Goal: Information Seeking & Learning: Learn about a topic

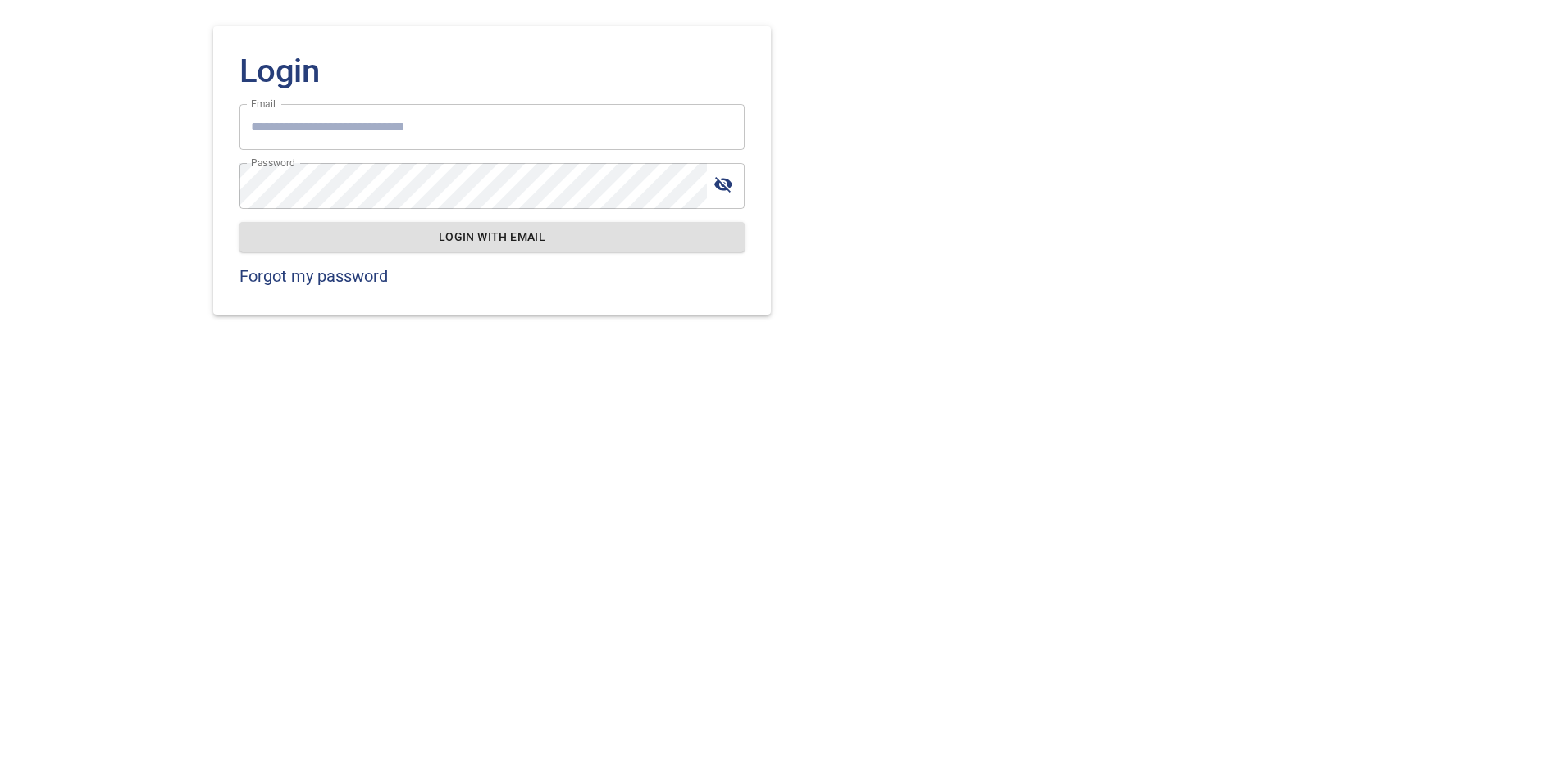
type input "**********"
click at [500, 240] on span "Login with email" at bounding box center [492, 237] width 479 height 20
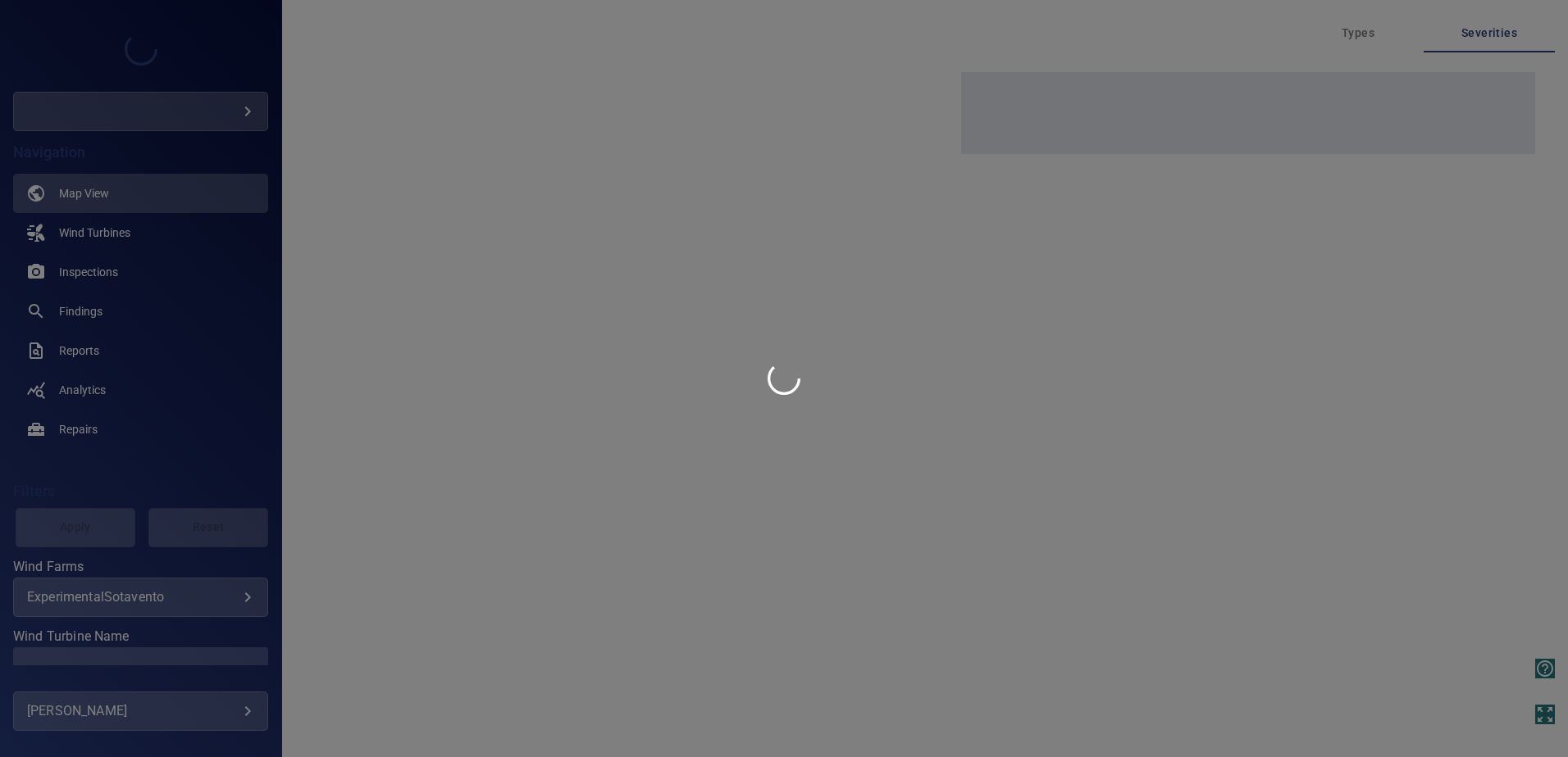
type input "****"
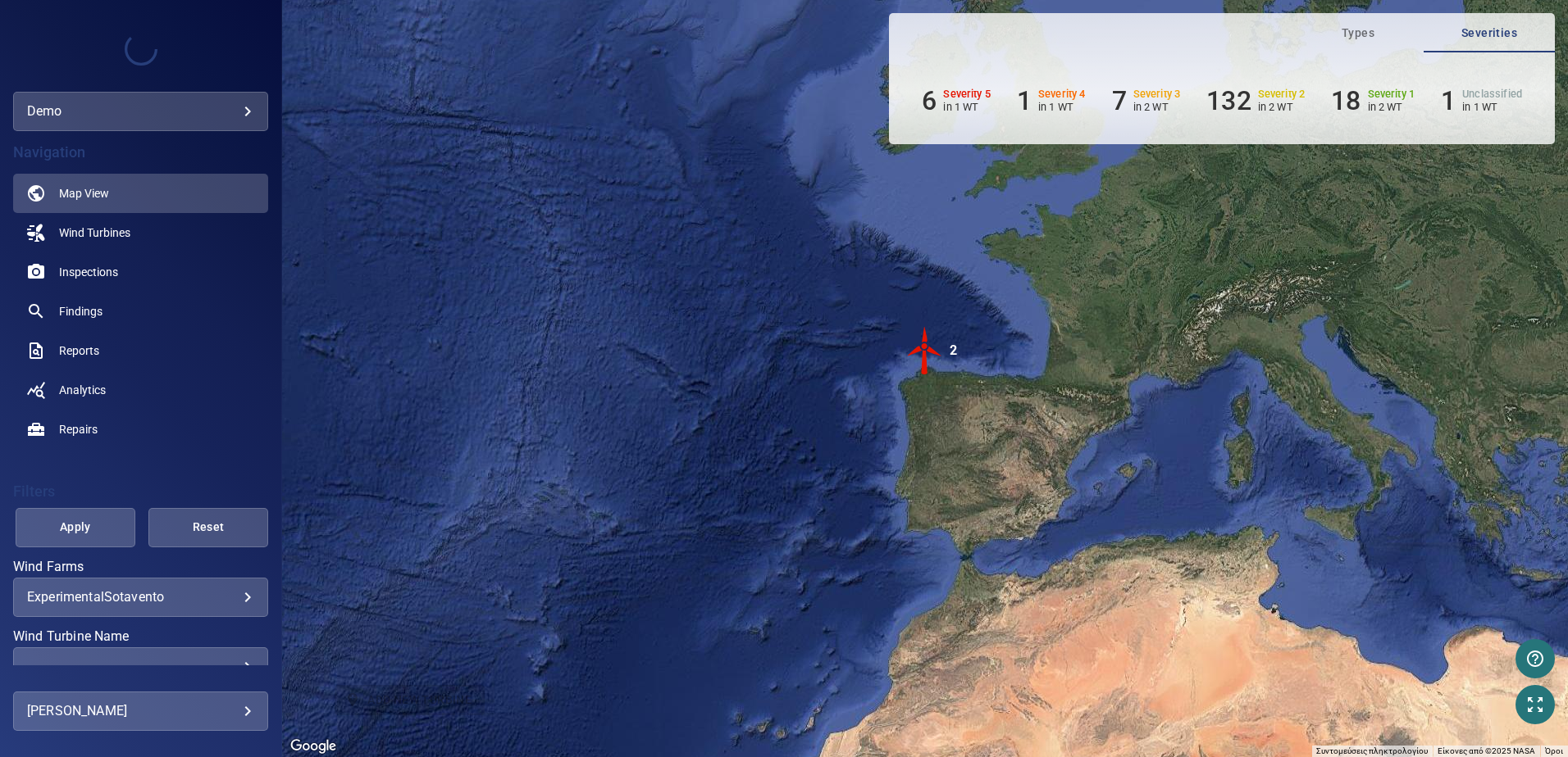
click at [156, 114] on body "**********" at bounding box center [784, 378] width 1568 height 757
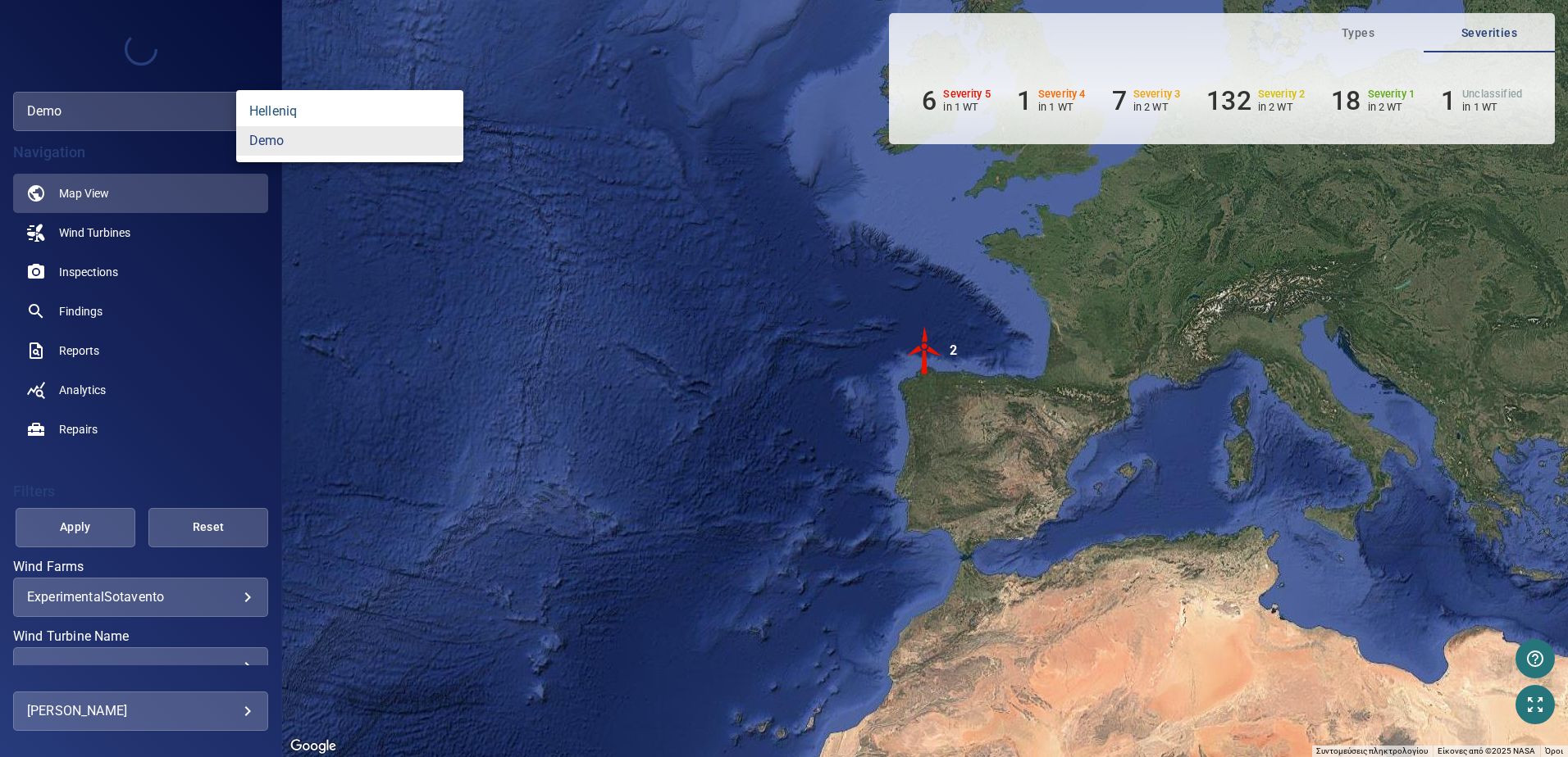
click at [289, 114] on link "helleniq" at bounding box center [350, 112] width 227 height 29
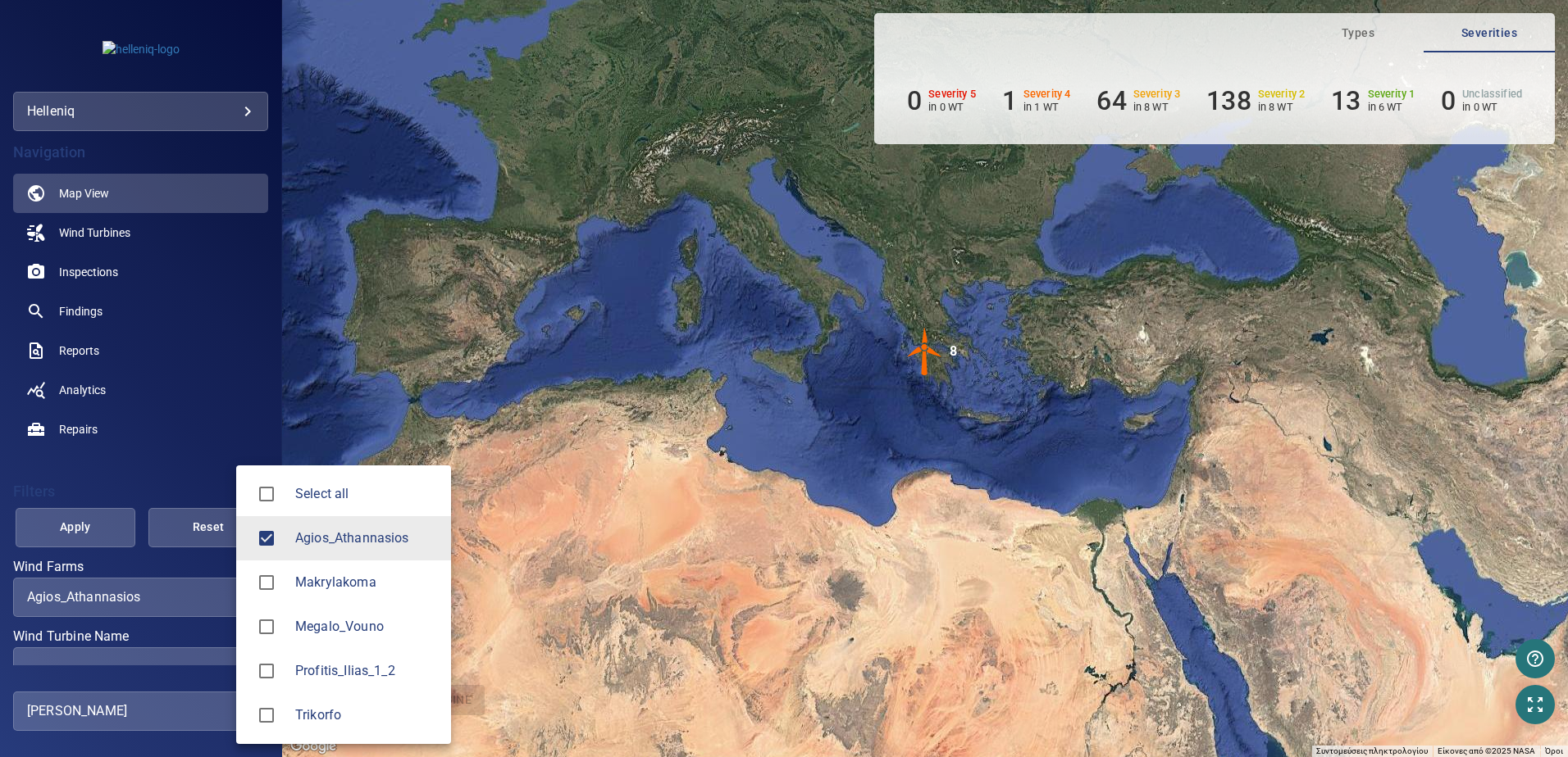
click at [185, 600] on body "**********" at bounding box center [784, 378] width 1568 height 757
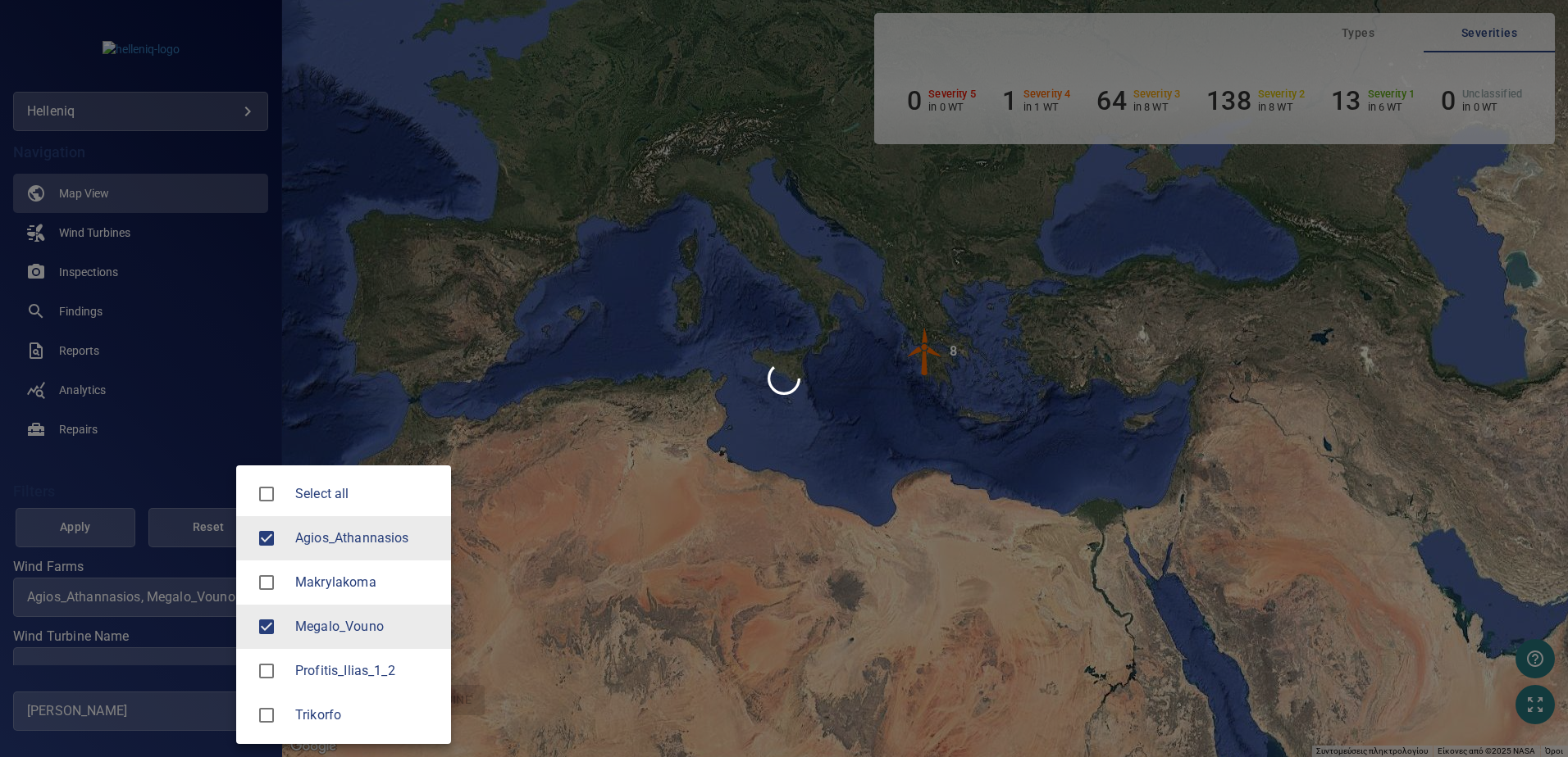
type input "**********"
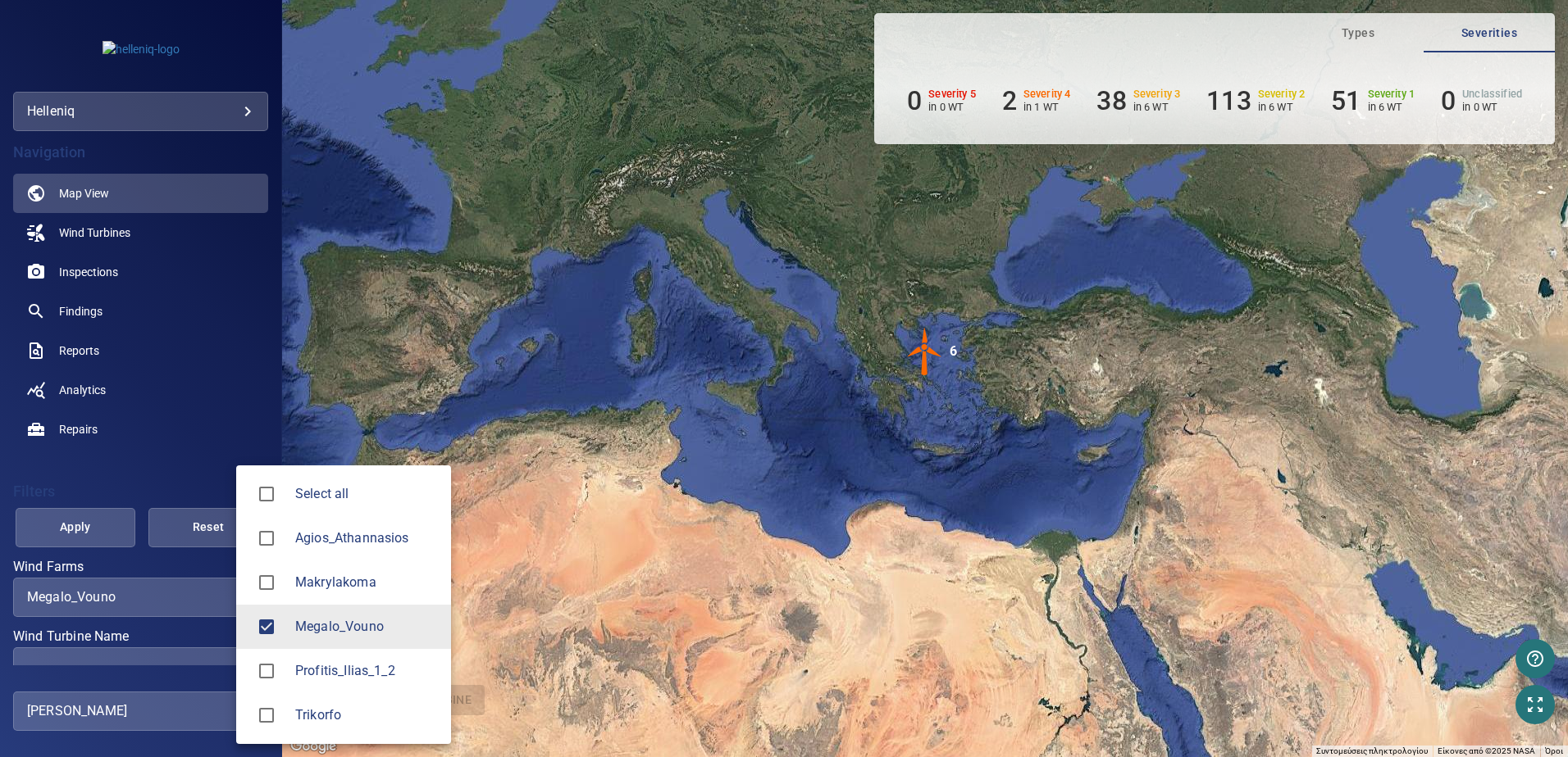
click at [184, 468] on div at bounding box center [784, 378] width 1568 height 757
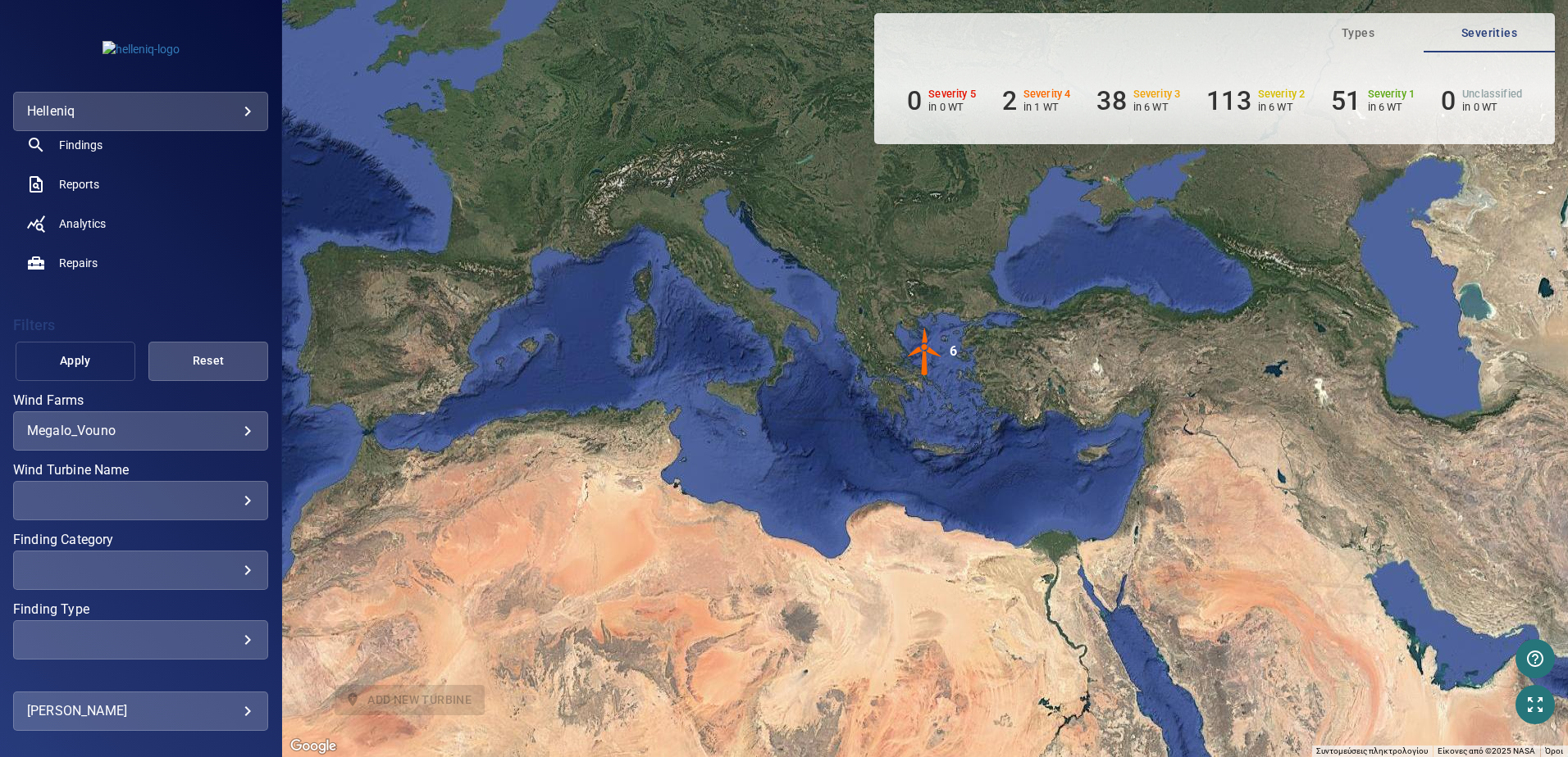
scroll to position [214, 0]
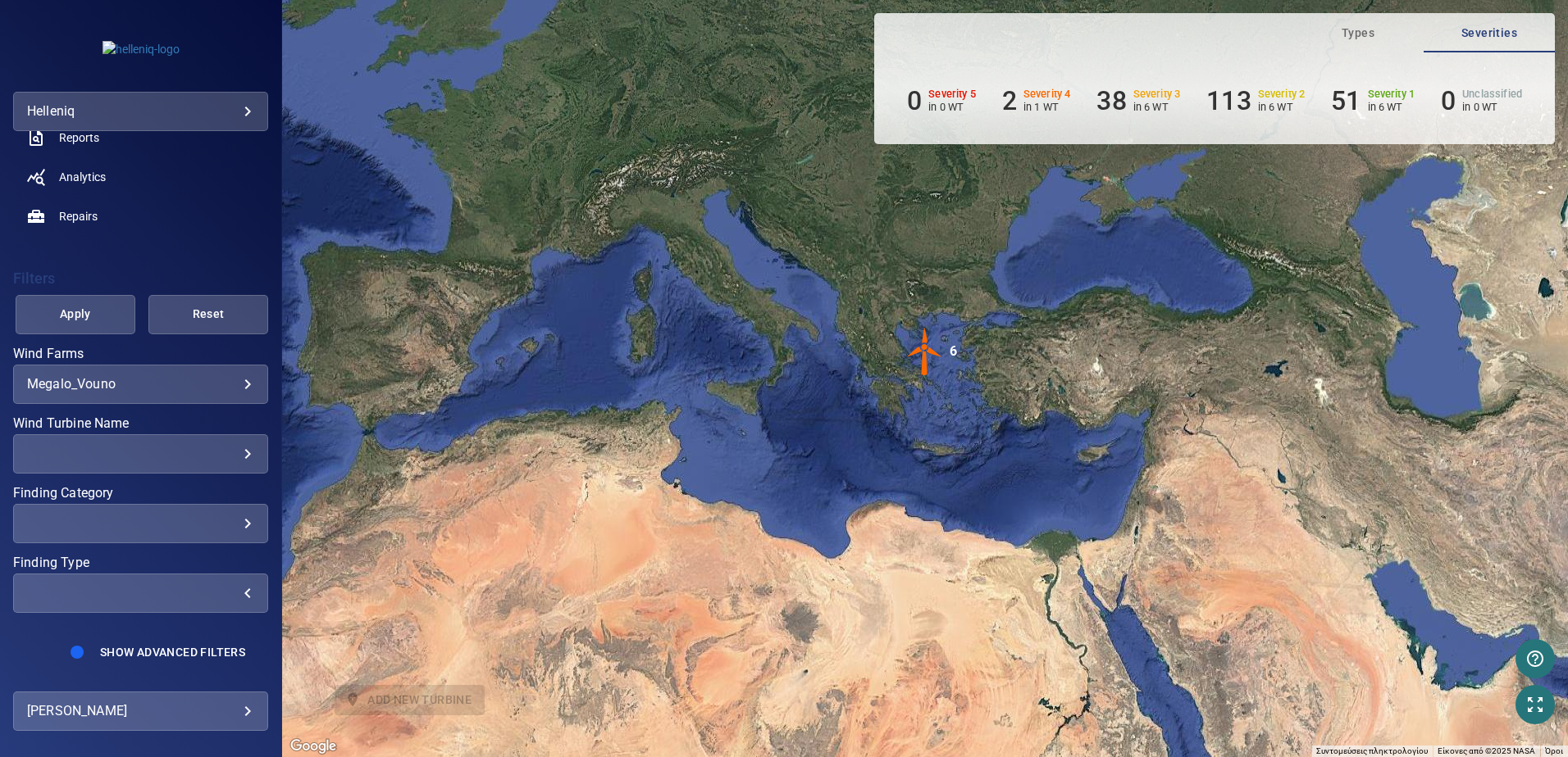
click at [154, 598] on div "​" at bounding box center [141, 592] width 227 height 16
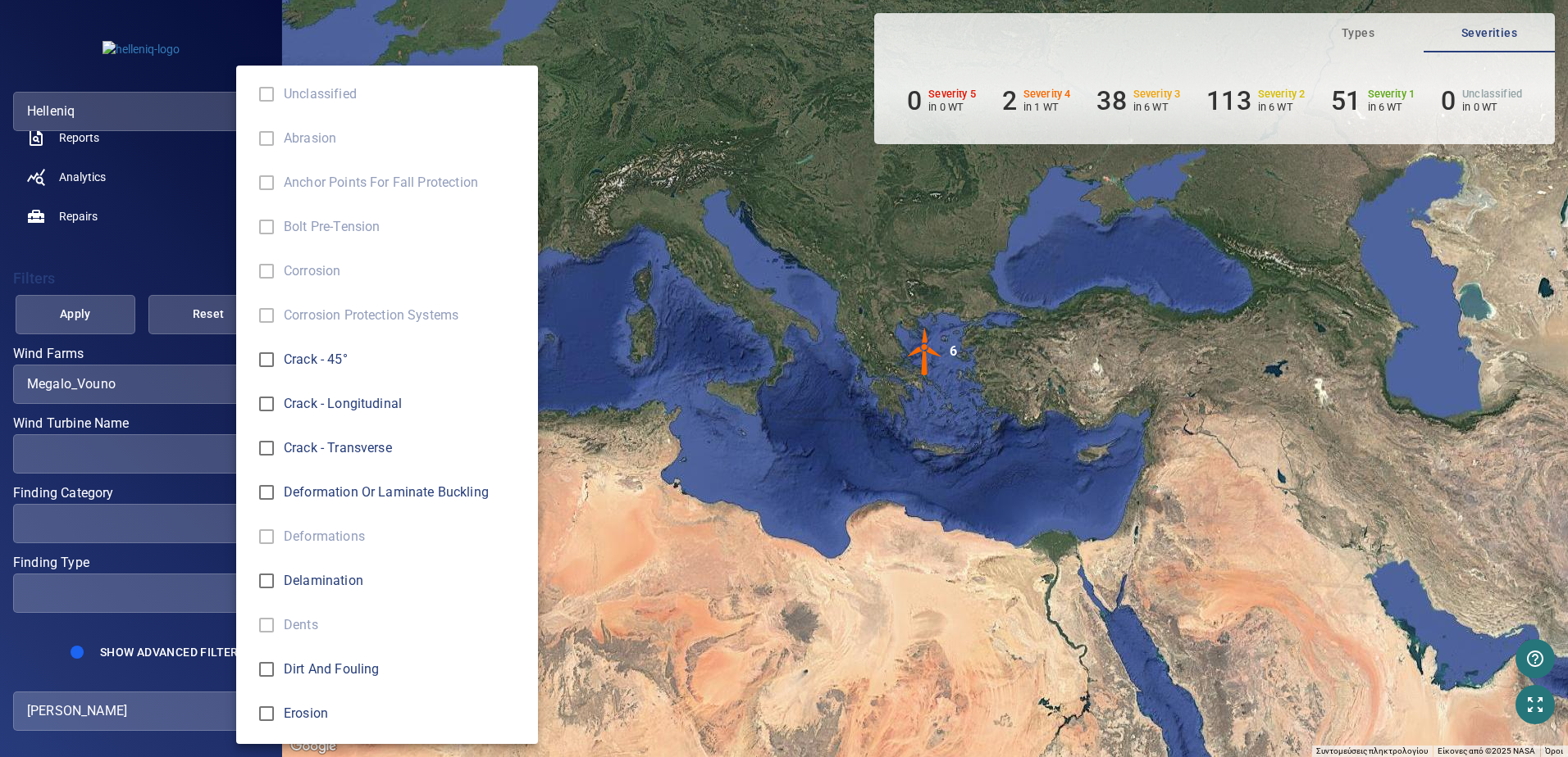
click at [154, 593] on div "Finding Type" at bounding box center [784, 378] width 1568 height 757
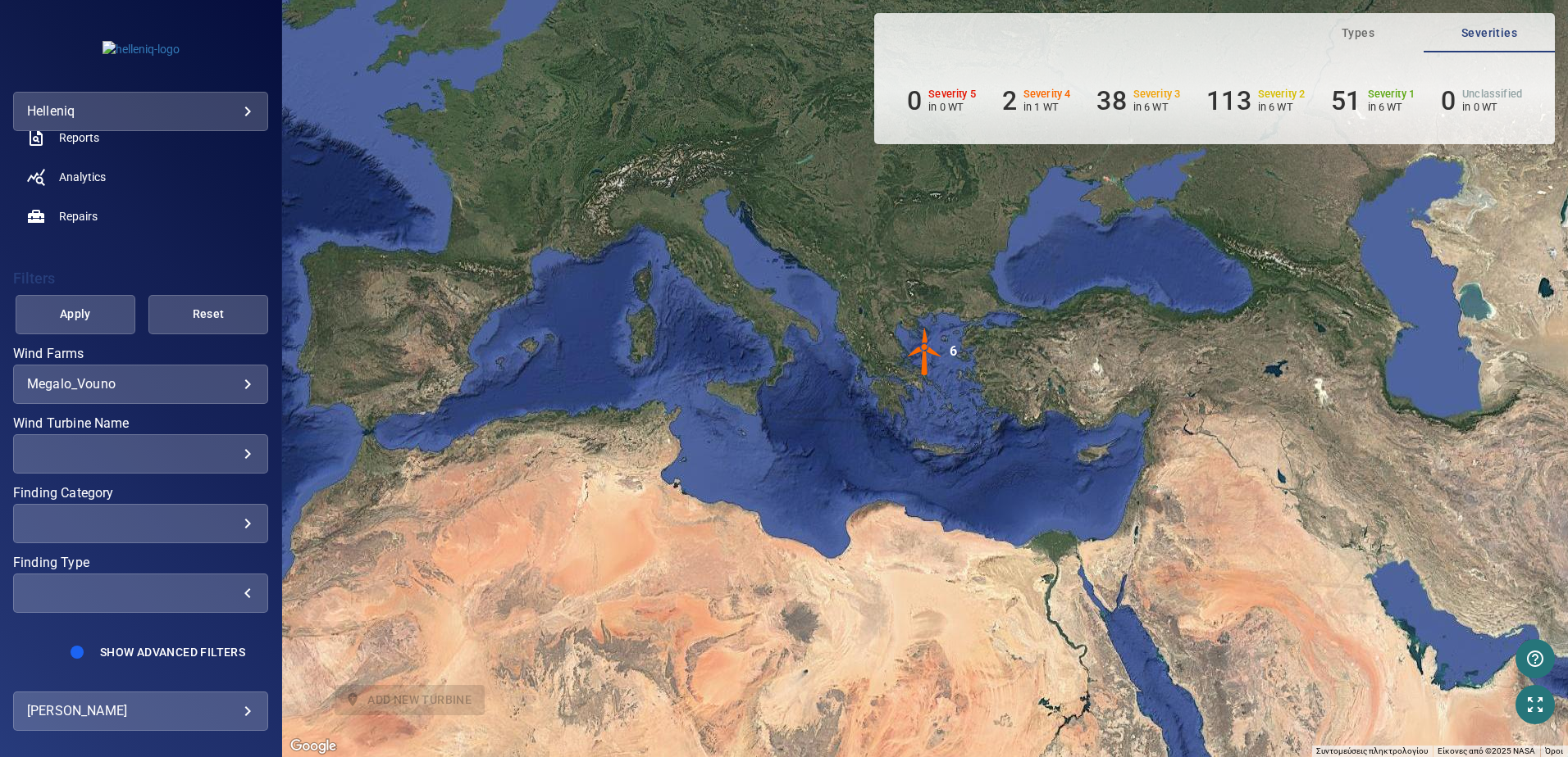
click at [153, 524] on div "​" at bounding box center [141, 523] width 227 height 16
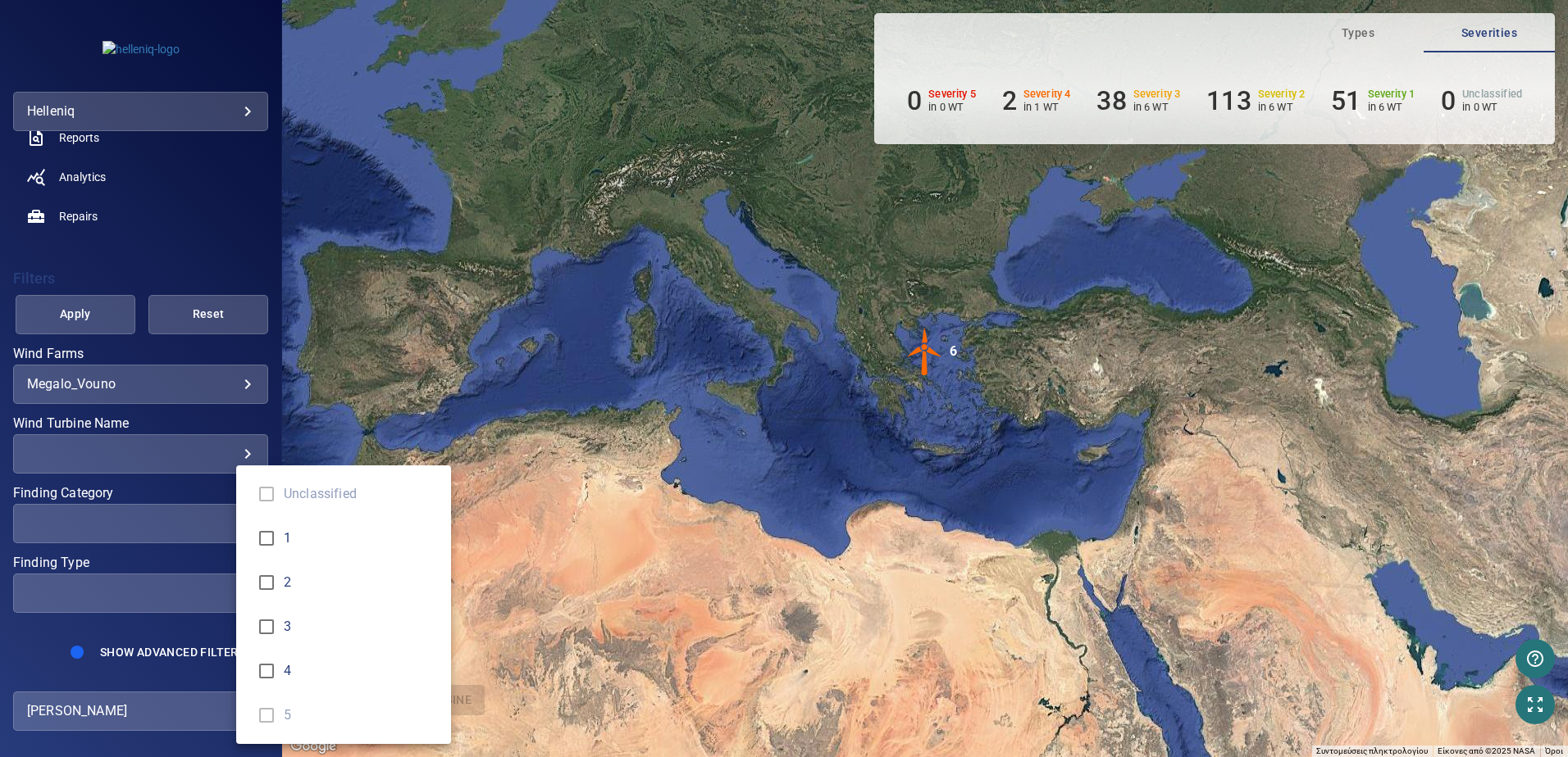
type input "*"
click at [158, 263] on div "Finding Category" at bounding box center [784, 378] width 1568 height 757
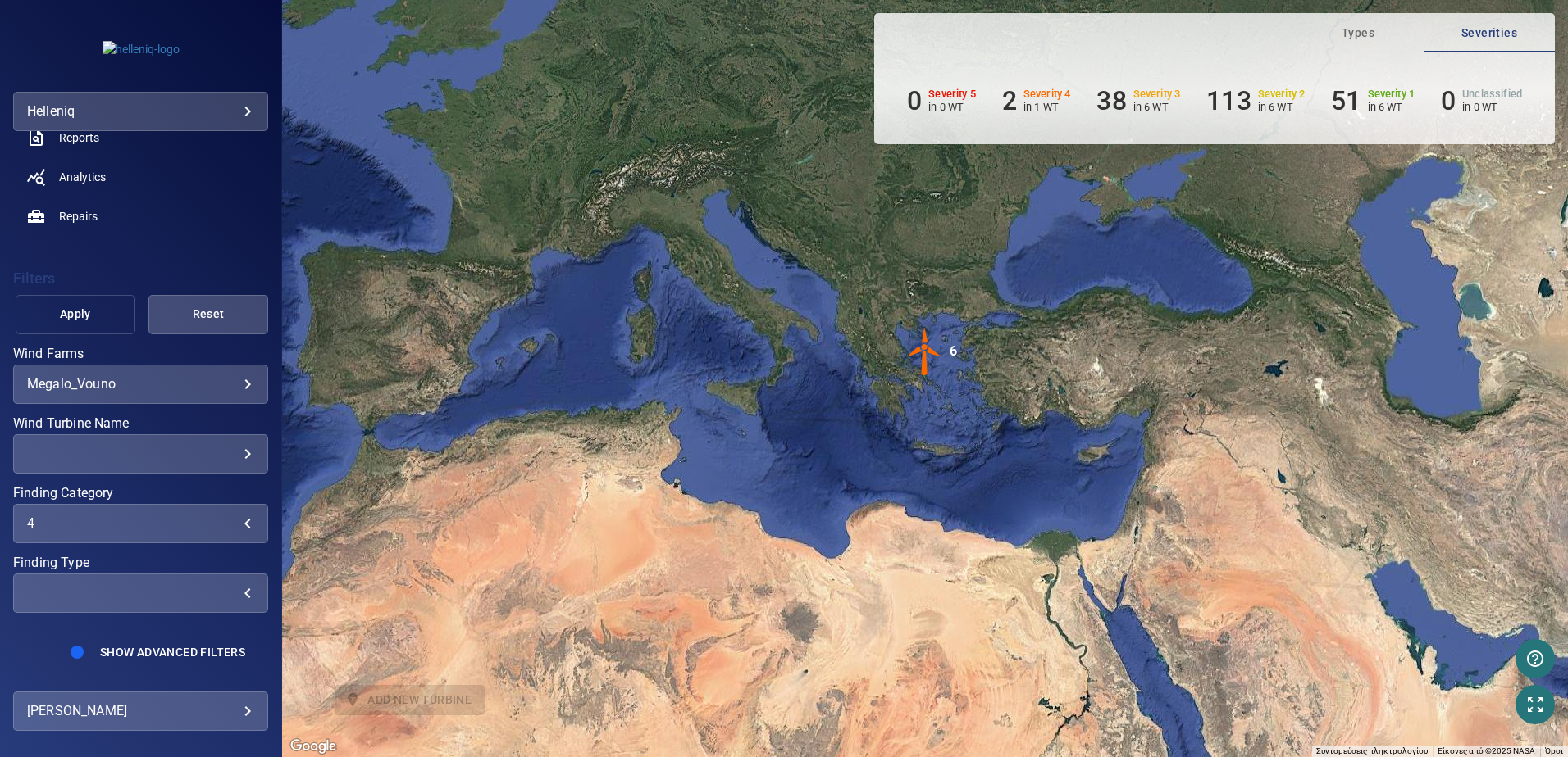
click at [75, 318] on span "Apply" at bounding box center [75, 314] width 79 height 20
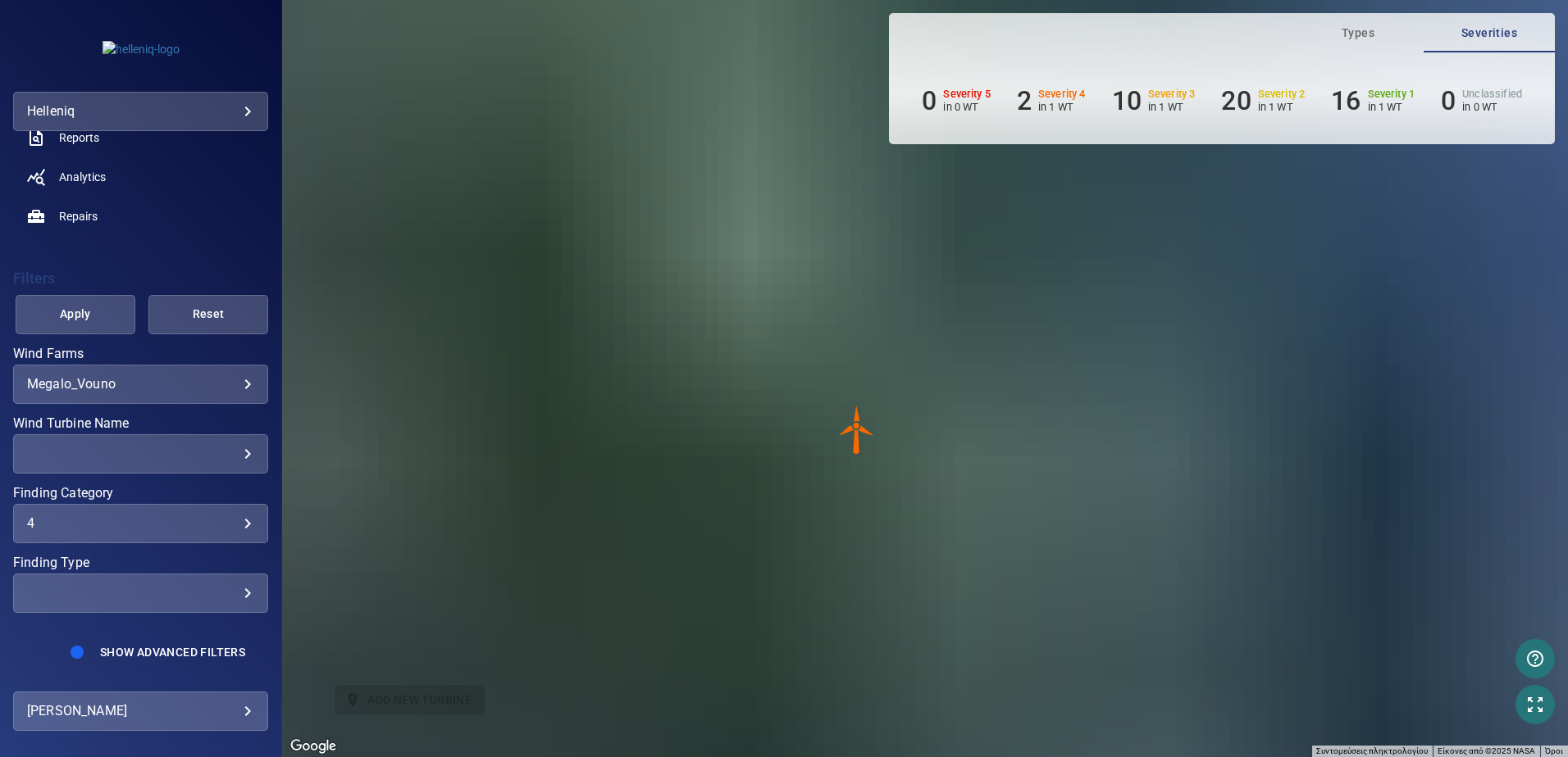
click at [860, 433] on img "48892" at bounding box center [857, 430] width 49 height 49
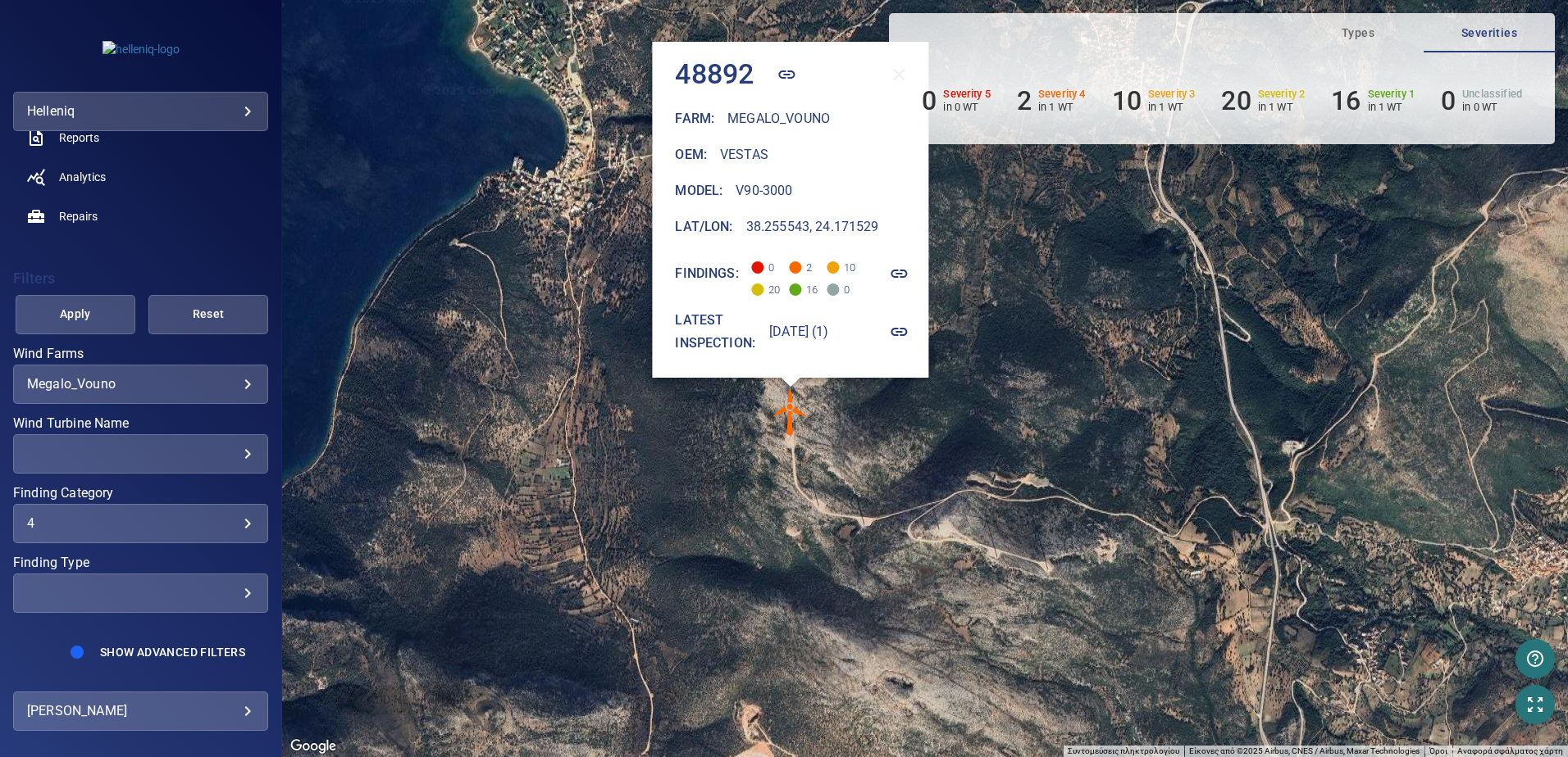
click at [792, 416] on img "48892" at bounding box center [790, 412] width 49 height 49
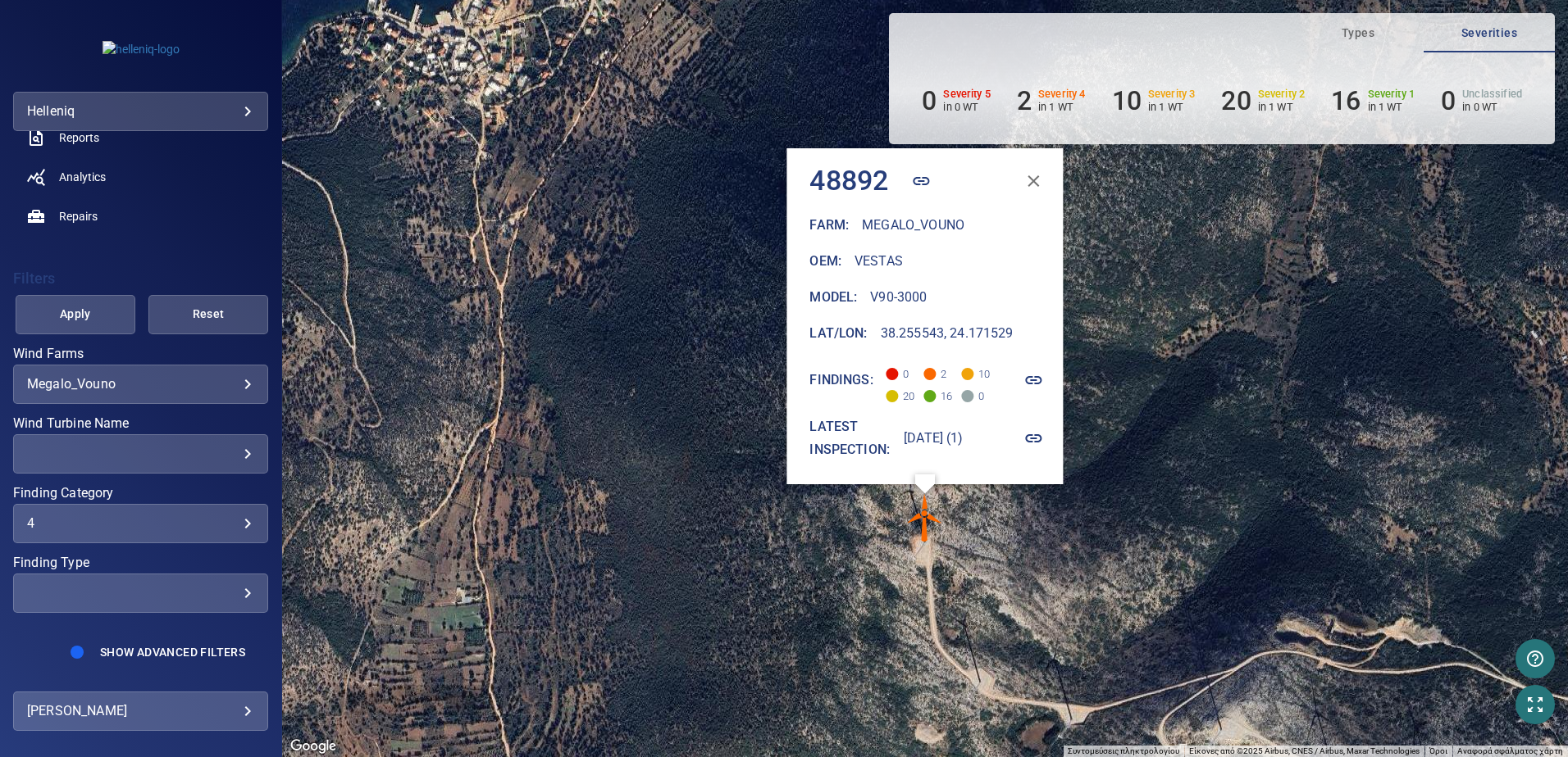
click at [923, 523] on img "48892" at bounding box center [925, 518] width 49 height 49
click at [930, 518] on img "48892" at bounding box center [925, 518] width 49 height 49
click at [912, 180] on icon "button" at bounding box center [921, 180] width 19 height 19
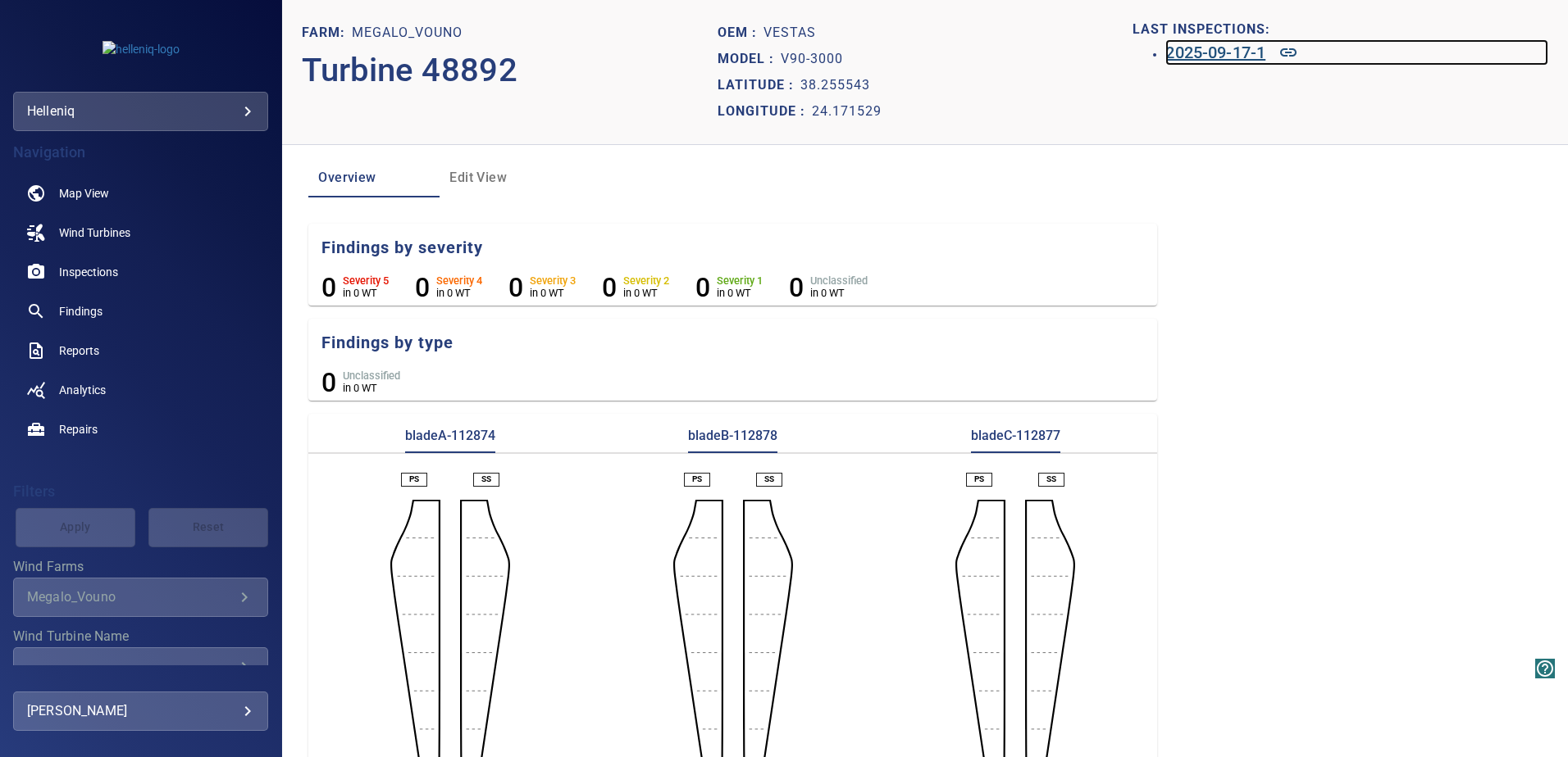
click at [1236, 50] on h6 "2025-09-17-1" at bounding box center [1214, 52] width 100 height 27
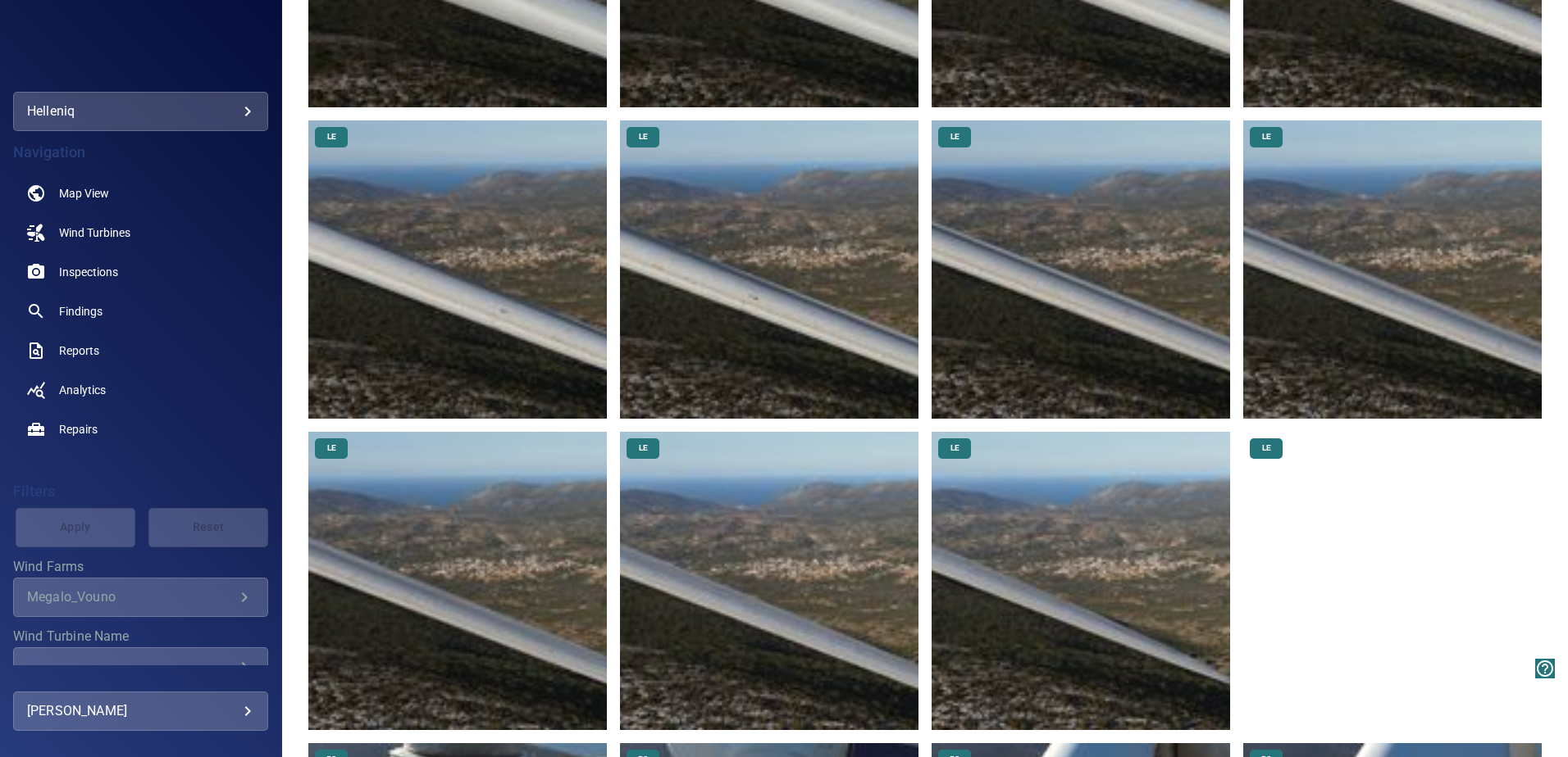
scroll to position [819, 0]
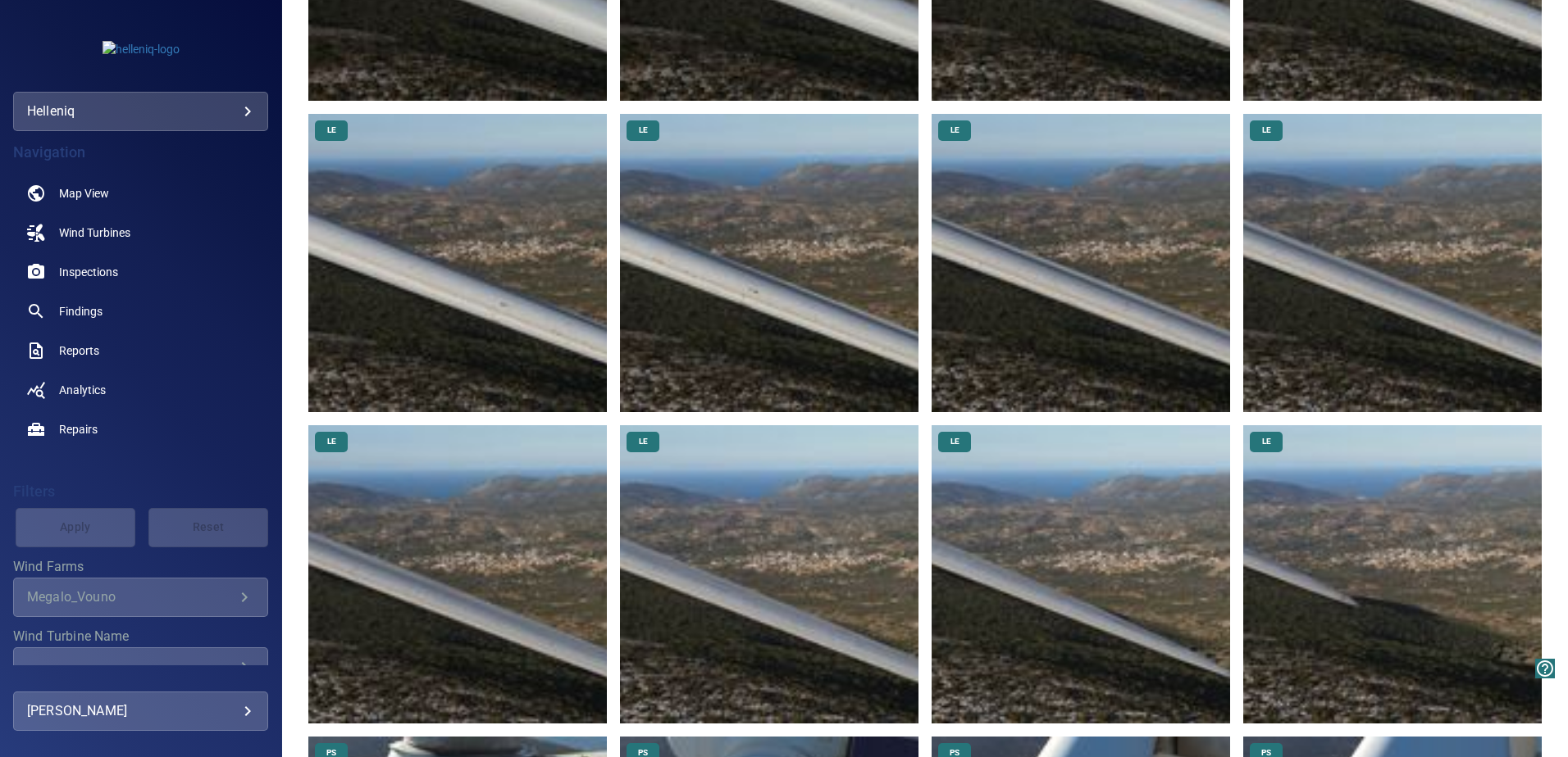
click at [499, 320] on img at bounding box center [458, 263] width 299 height 298
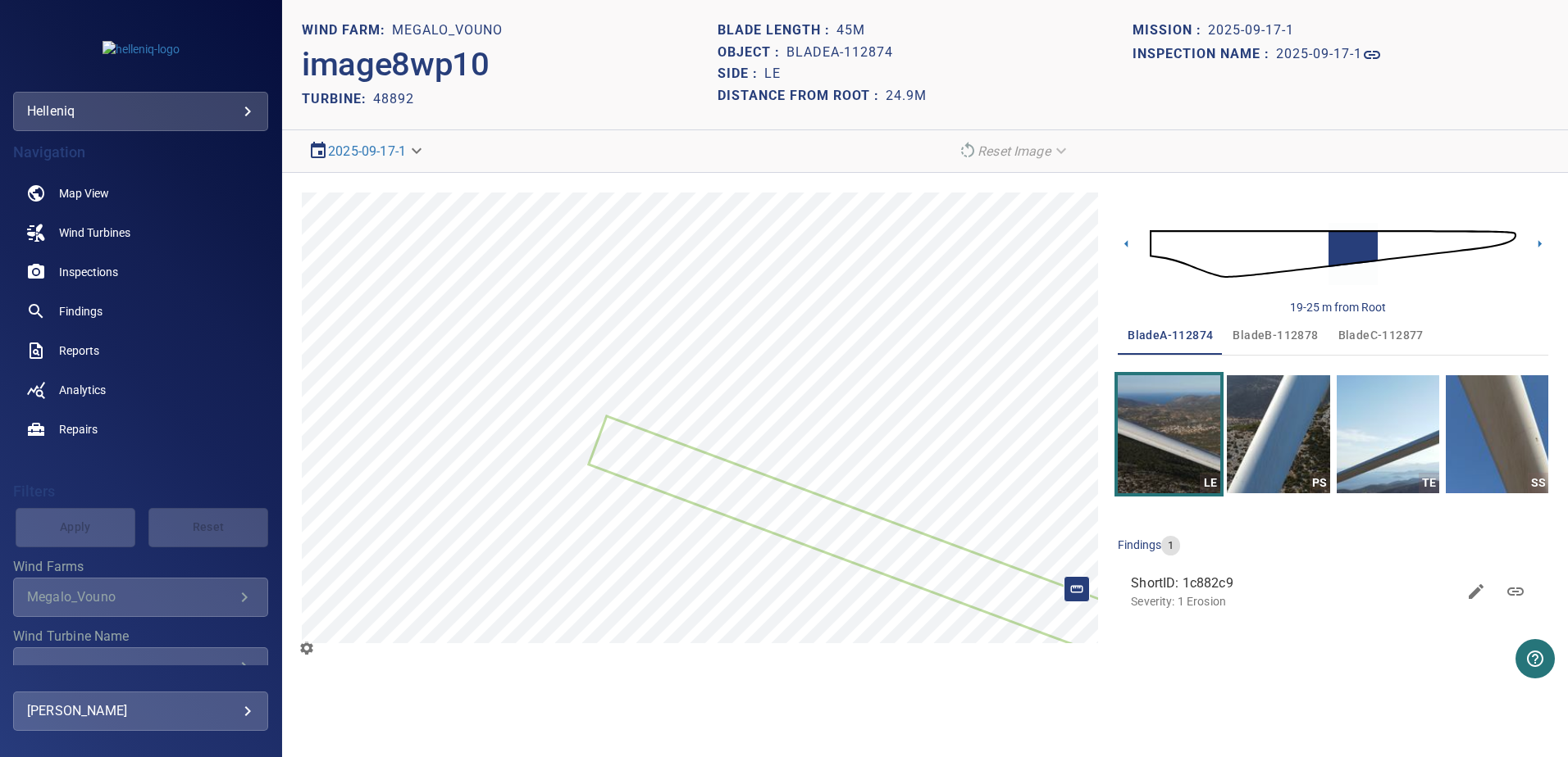
click at [973, 577] on icon at bounding box center [859, 536] width 538 height 239
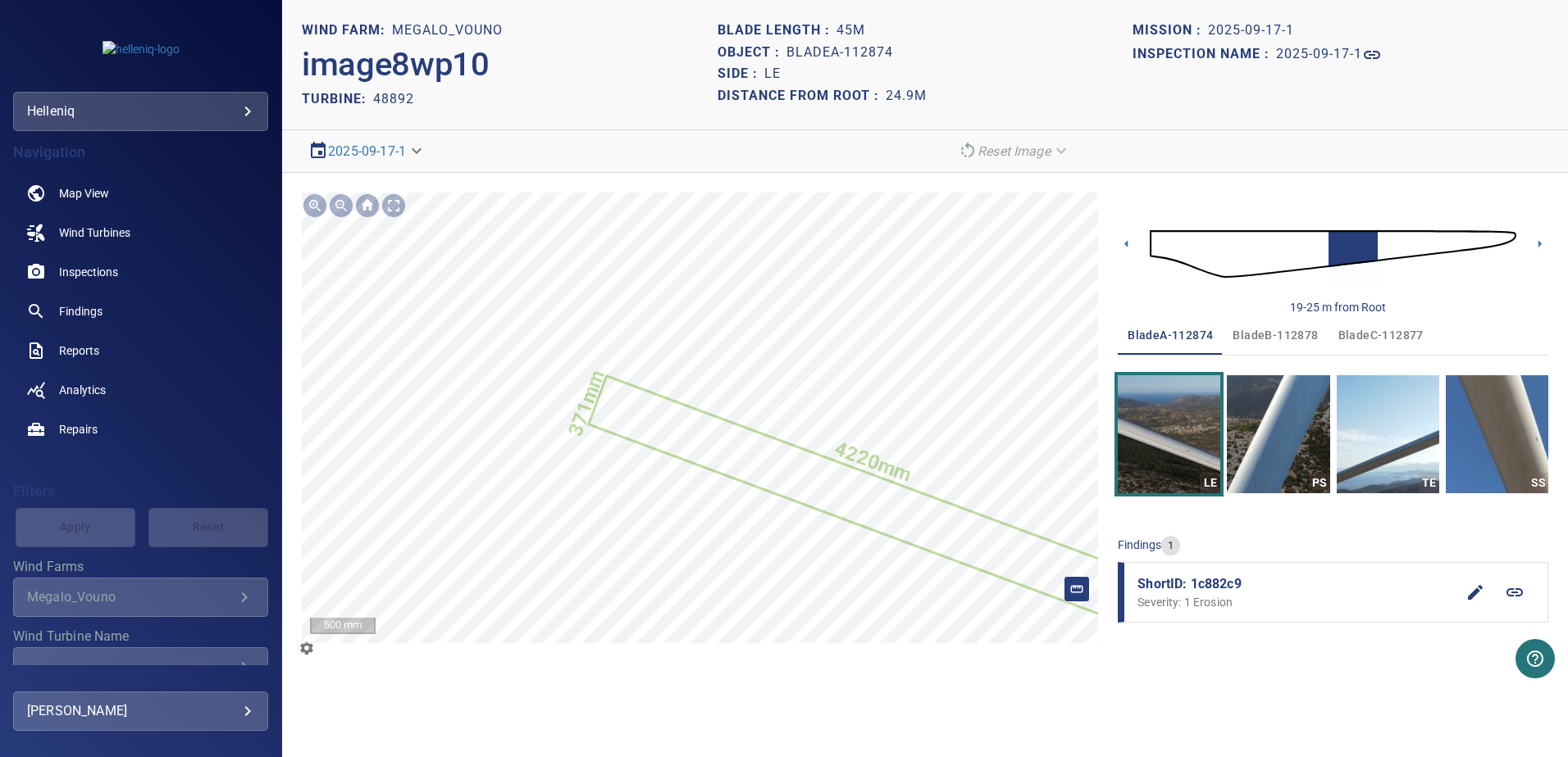
click at [1290, 443] on button "PS" at bounding box center [1279, 434] width 103 height 118
click at [1284, 332] on span "bladeB-112878" at bounding box center [1275, 335] width 85 height 20
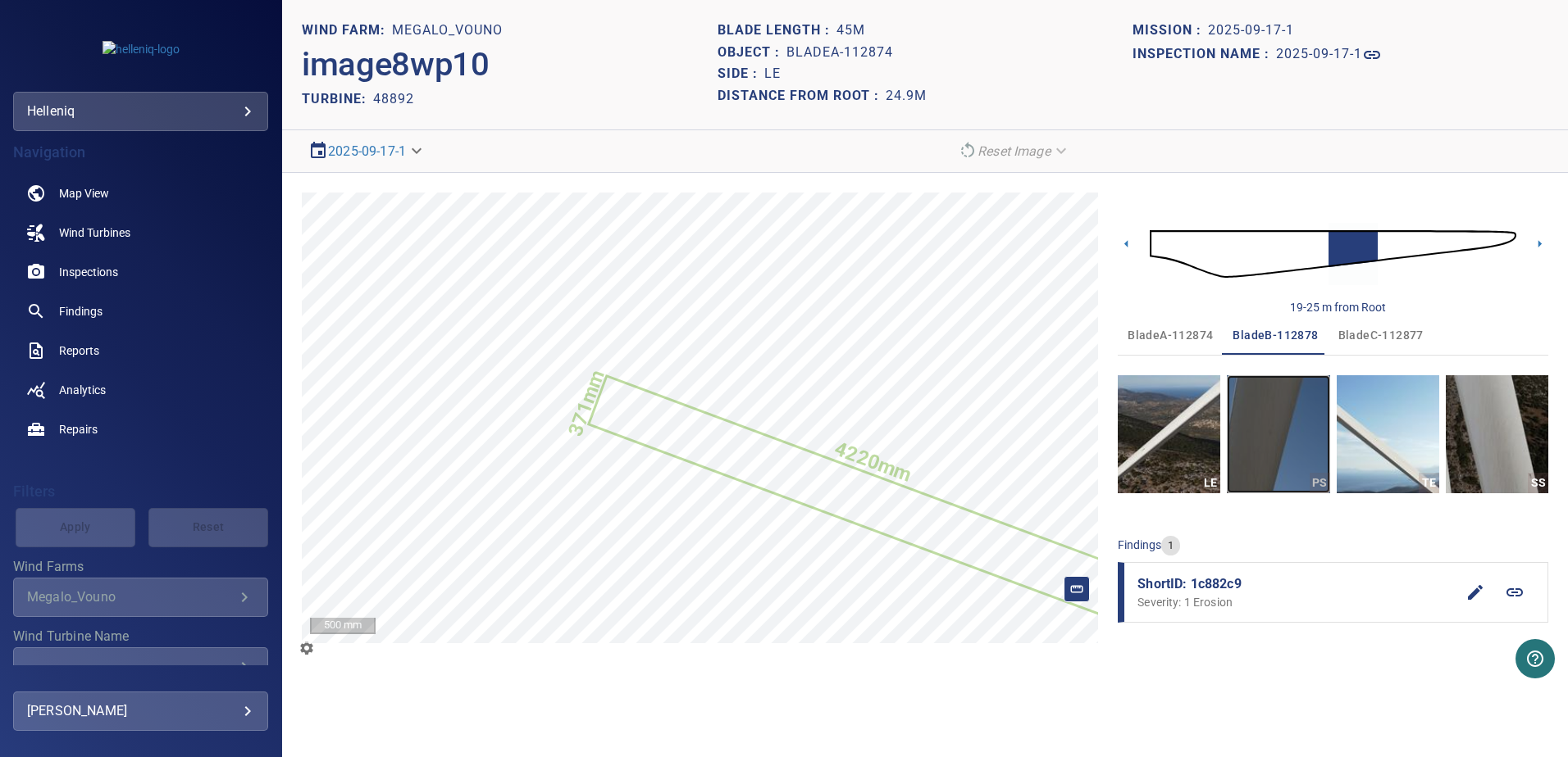
click at [1276, 453] on img "button" at bounding box center [1279, 434] width 103 height 118
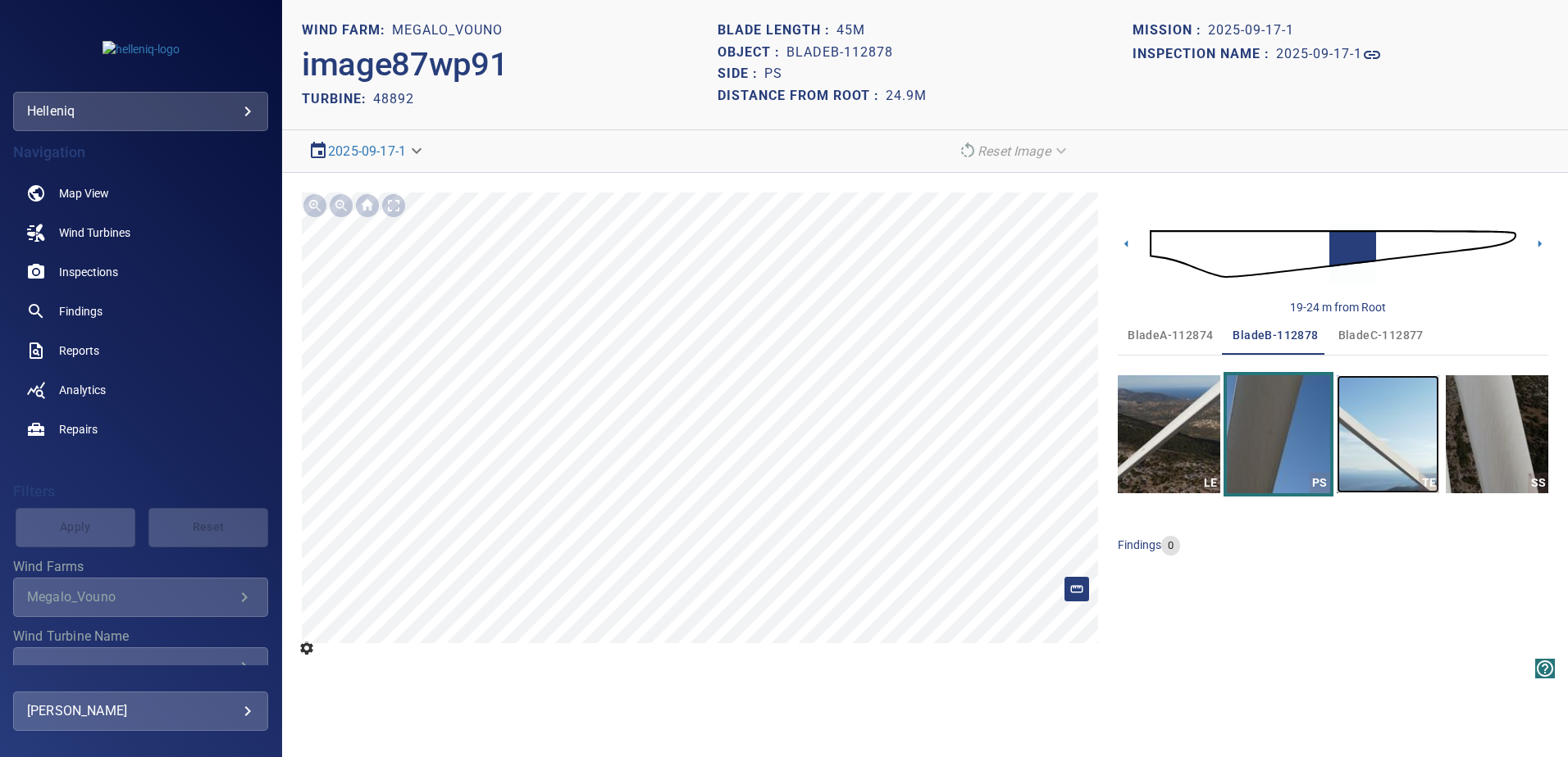
click at [1436, 438] on img "button" at bounding box center [1388, 434] width 103 height 118
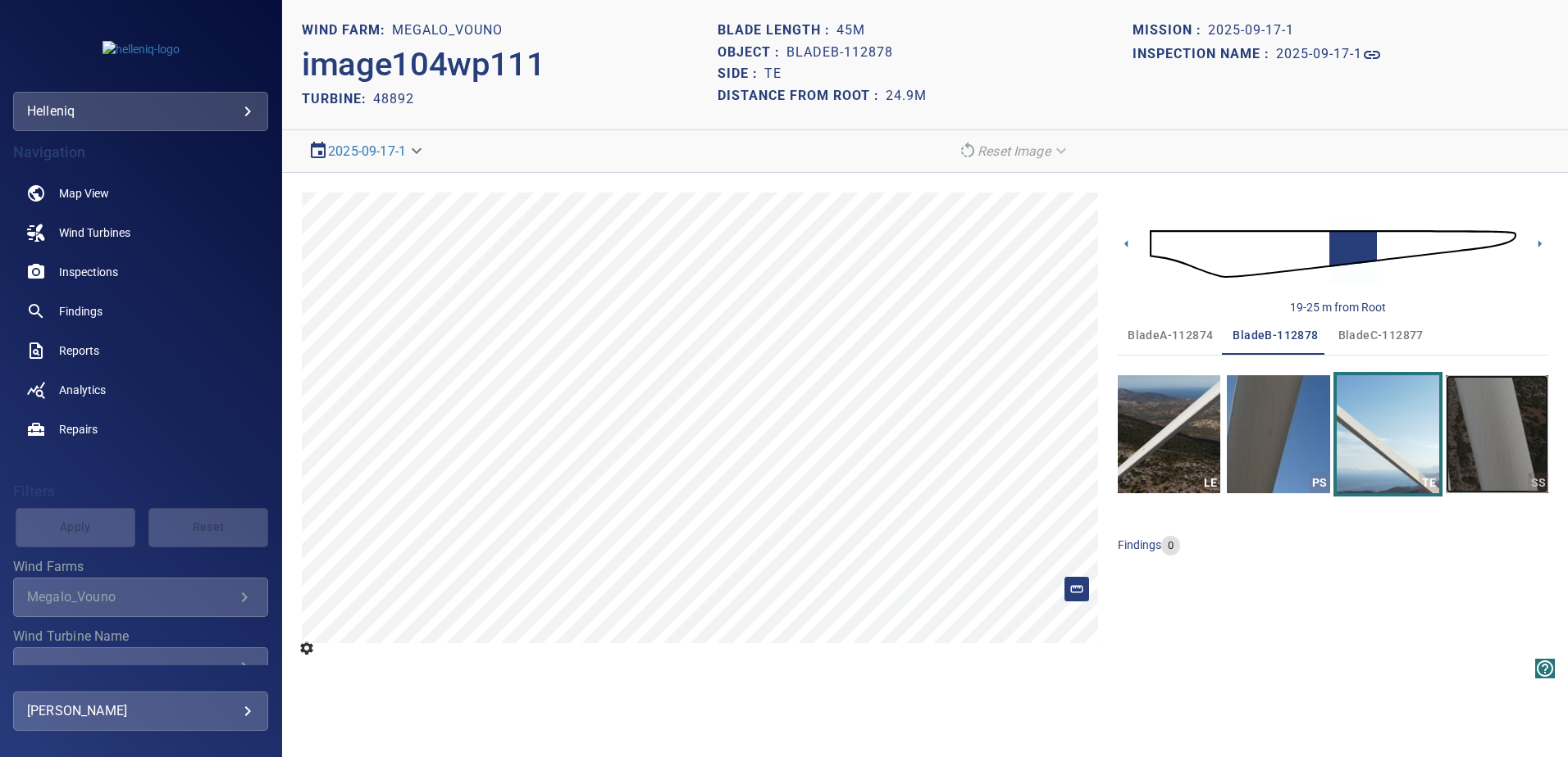
click at [1506, 434] on img "button" at bounding box center [1497, 434] width 103 height 118
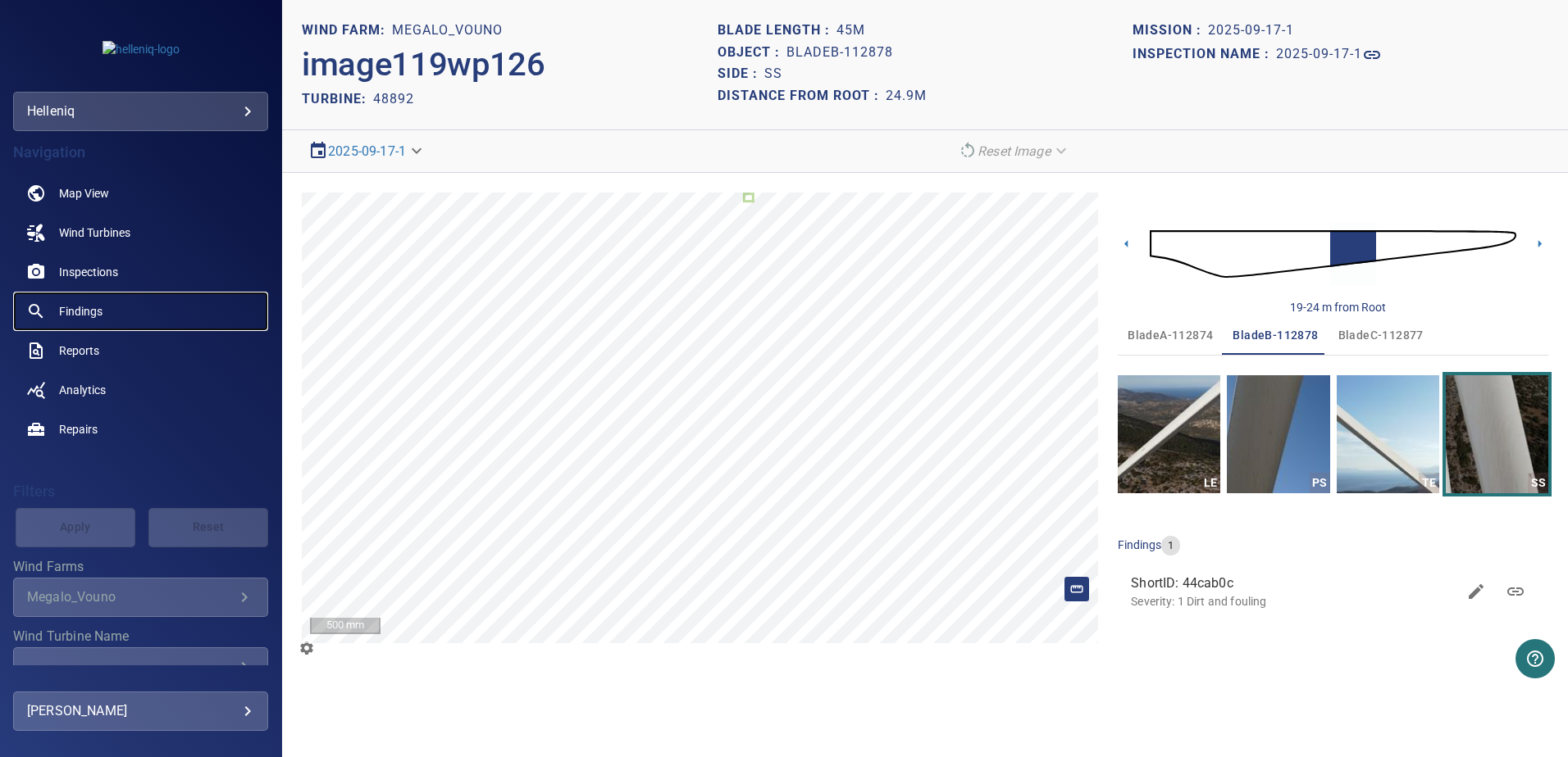
click at [76, 308] on span "Findings" at bounding box center [80, 311] width 43 height 16
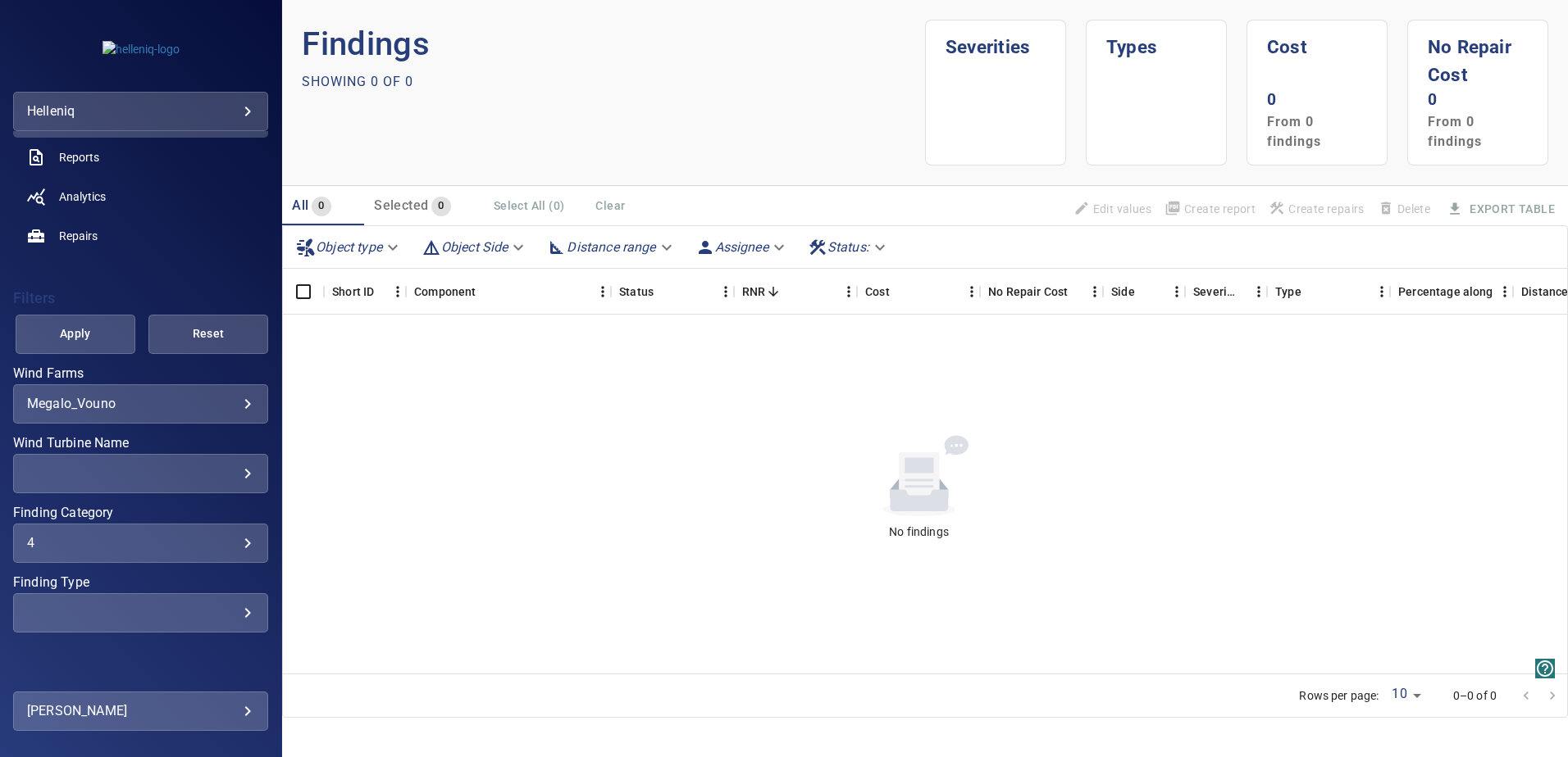
scroll to position [214, 0]
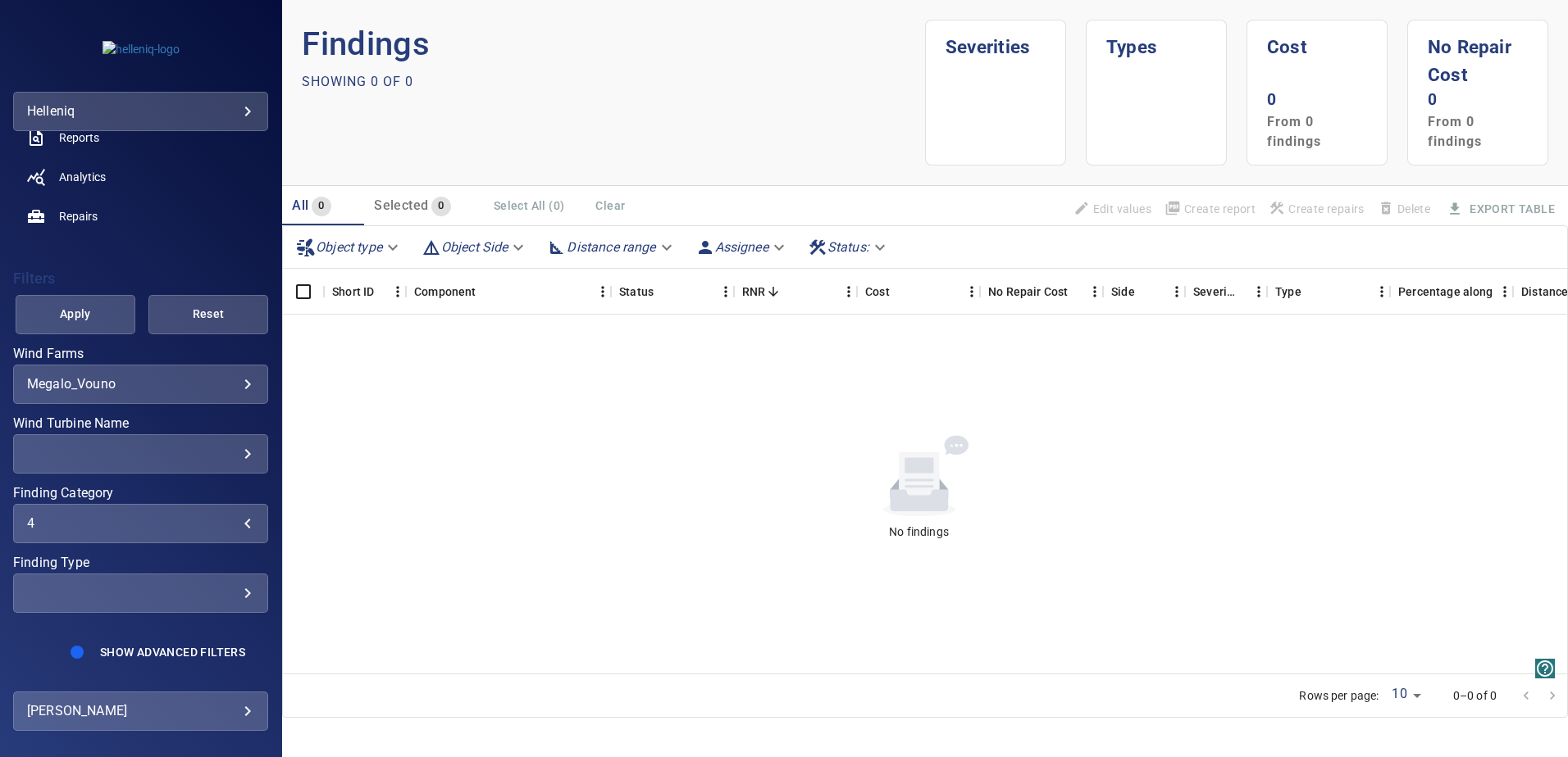
click at [235, 525] on div "4" at bounding box center [141, 523] width 227 height 16
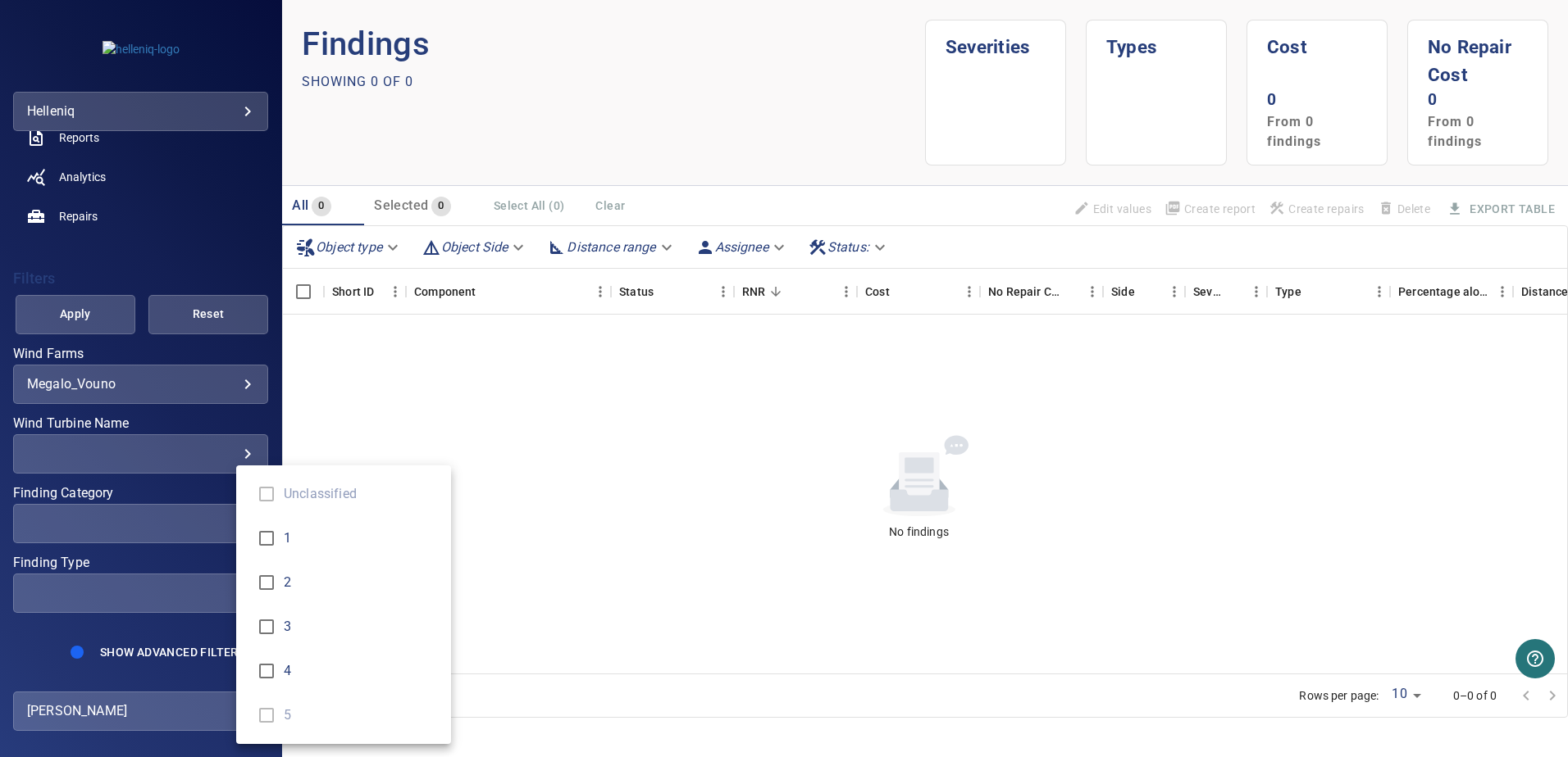
click at [82, 312] on div "Finding Category" at bounding box center [784, 378] width 1568 height 757
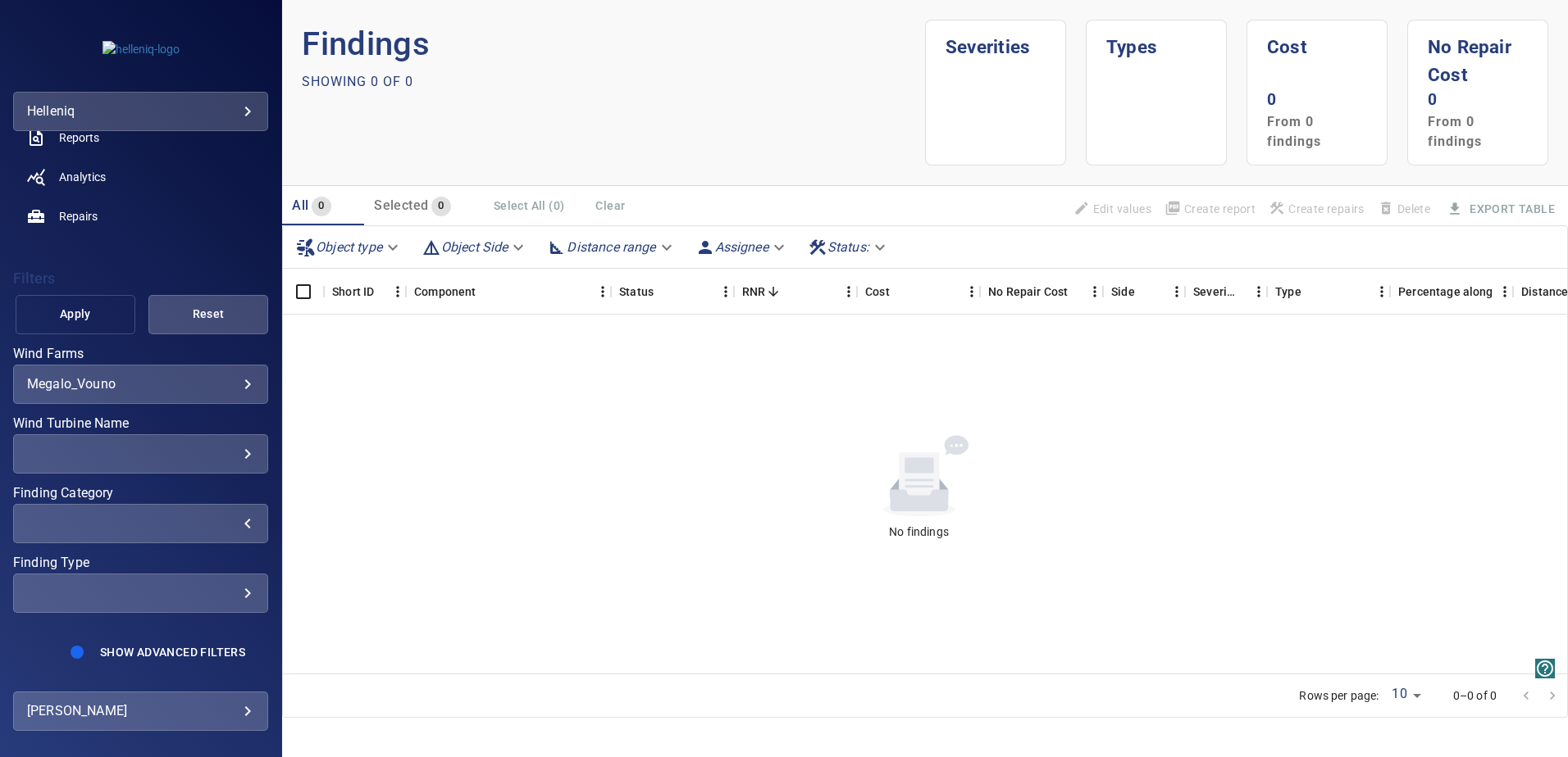
click at [75, 309] on span "Apply" at bounding box center [75, 314] width 79 height 20
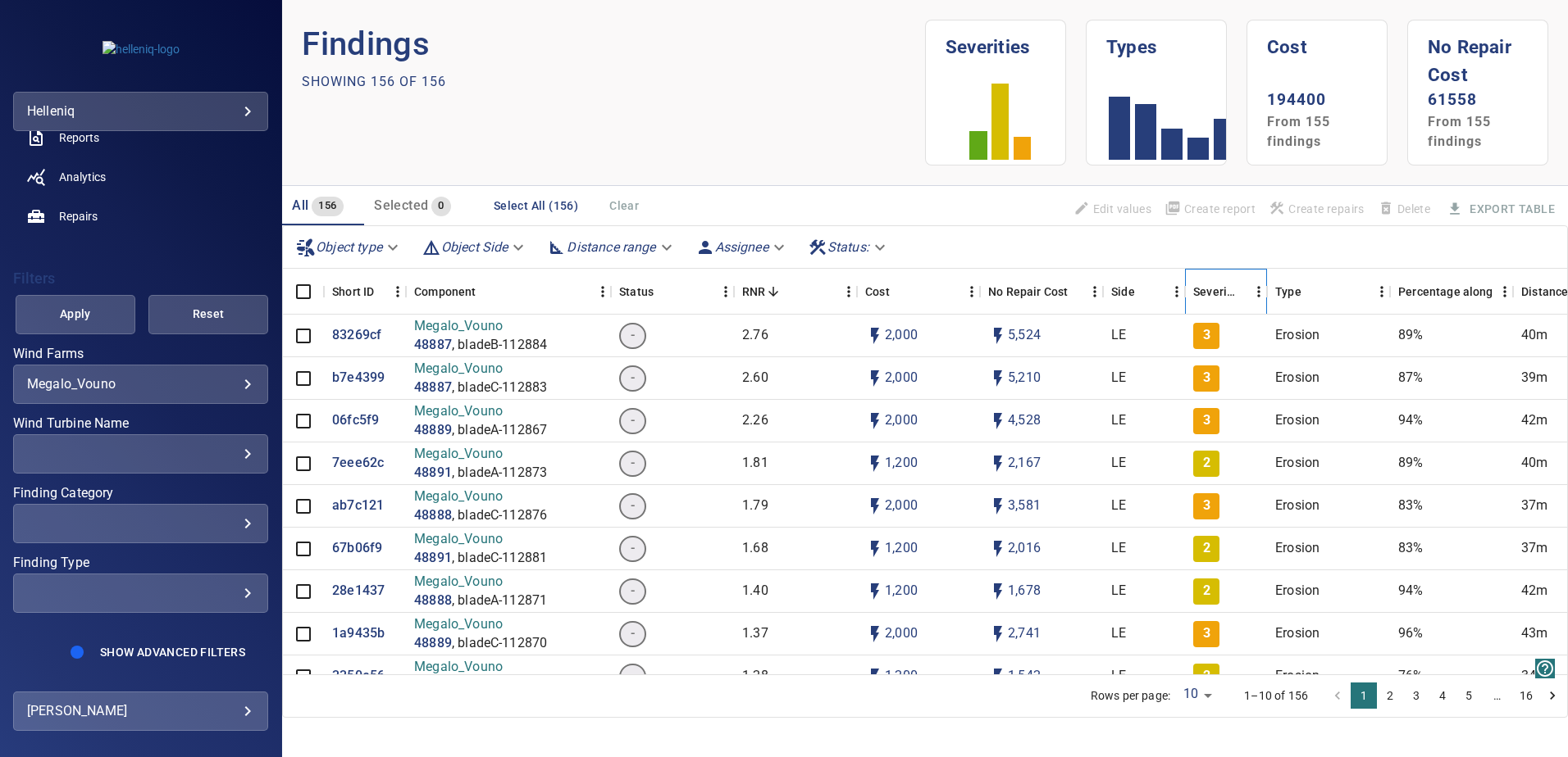
click at [1218, 294] on div "Severity" at bounding box center [1214, 292] width 43 height 46
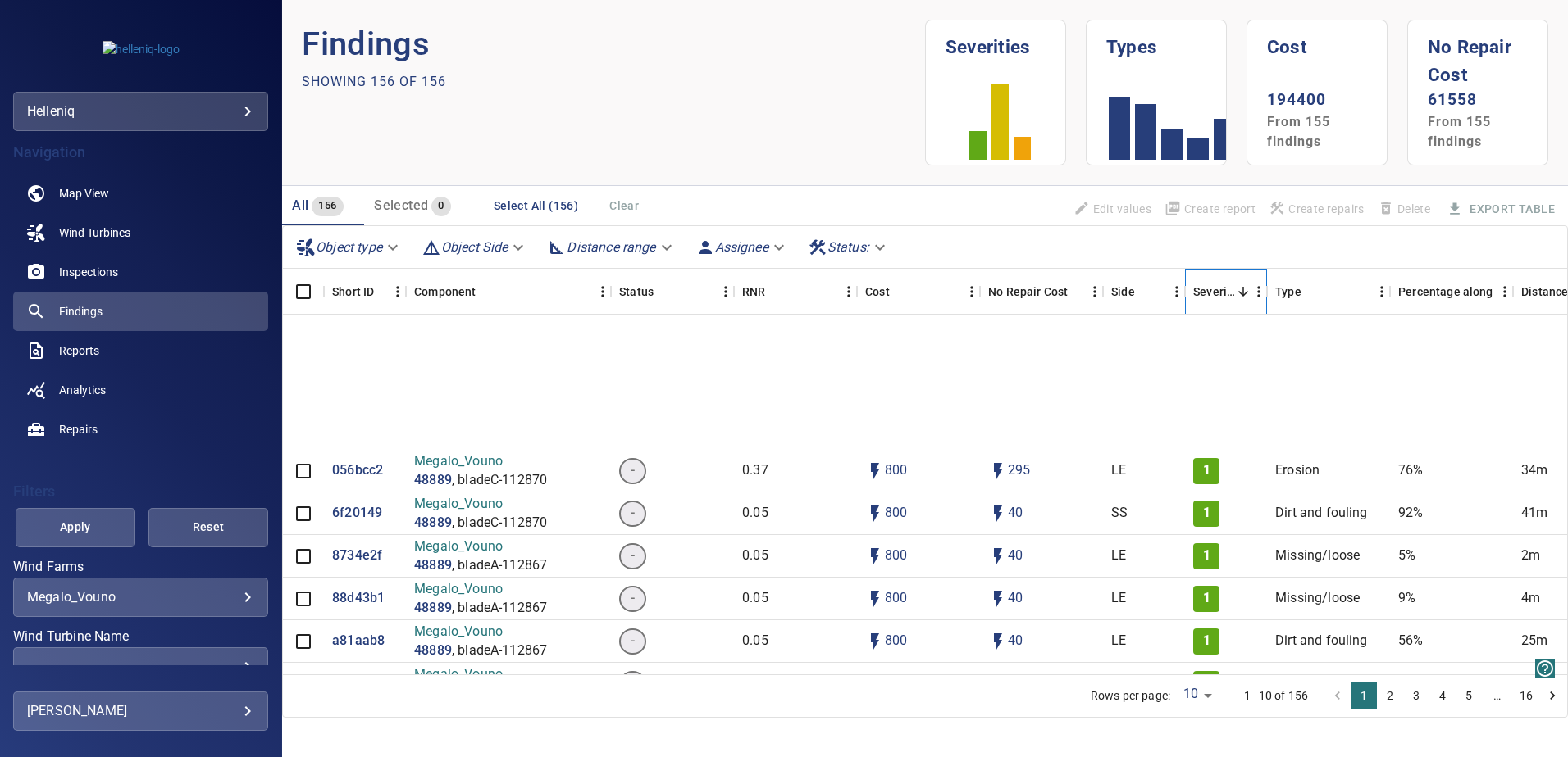
scroll to position [5236, 0]
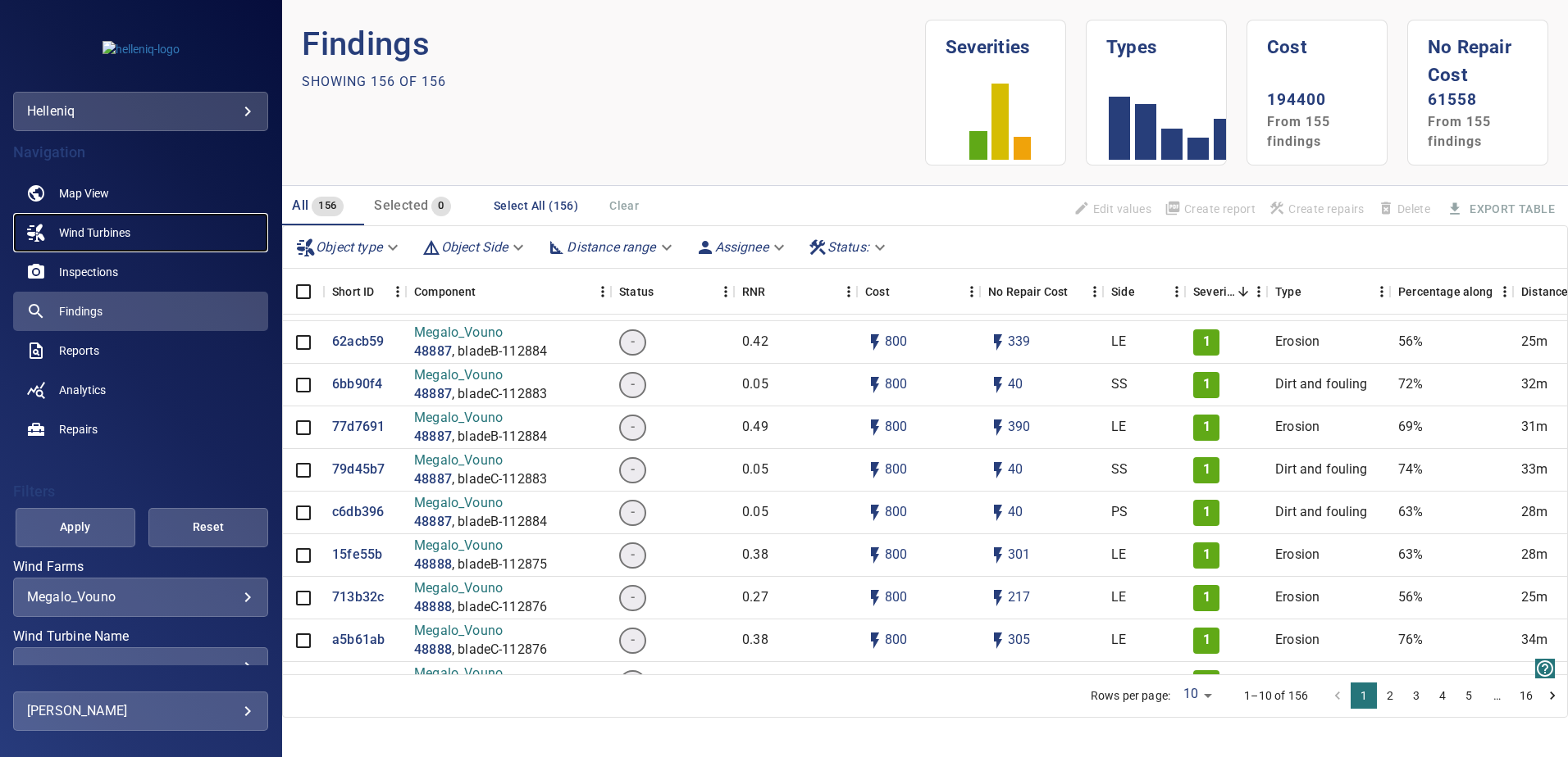
click at [114, 231] on span "Wind Turbines" at bounding box center [94, 233] width 71 height 16
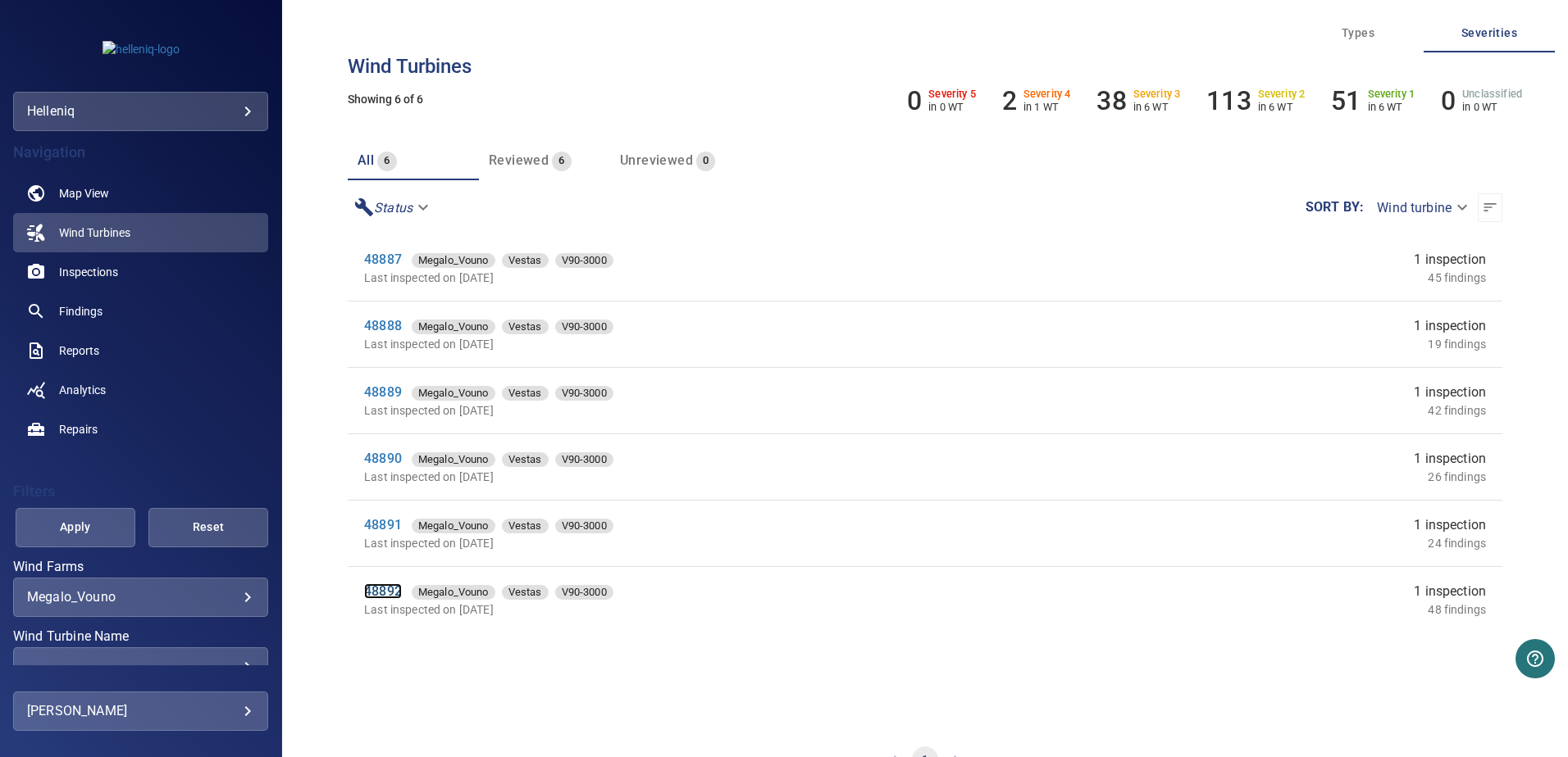
click at [387, 587] on link "48892" at bounding box center [383, 591] width 38 height 16
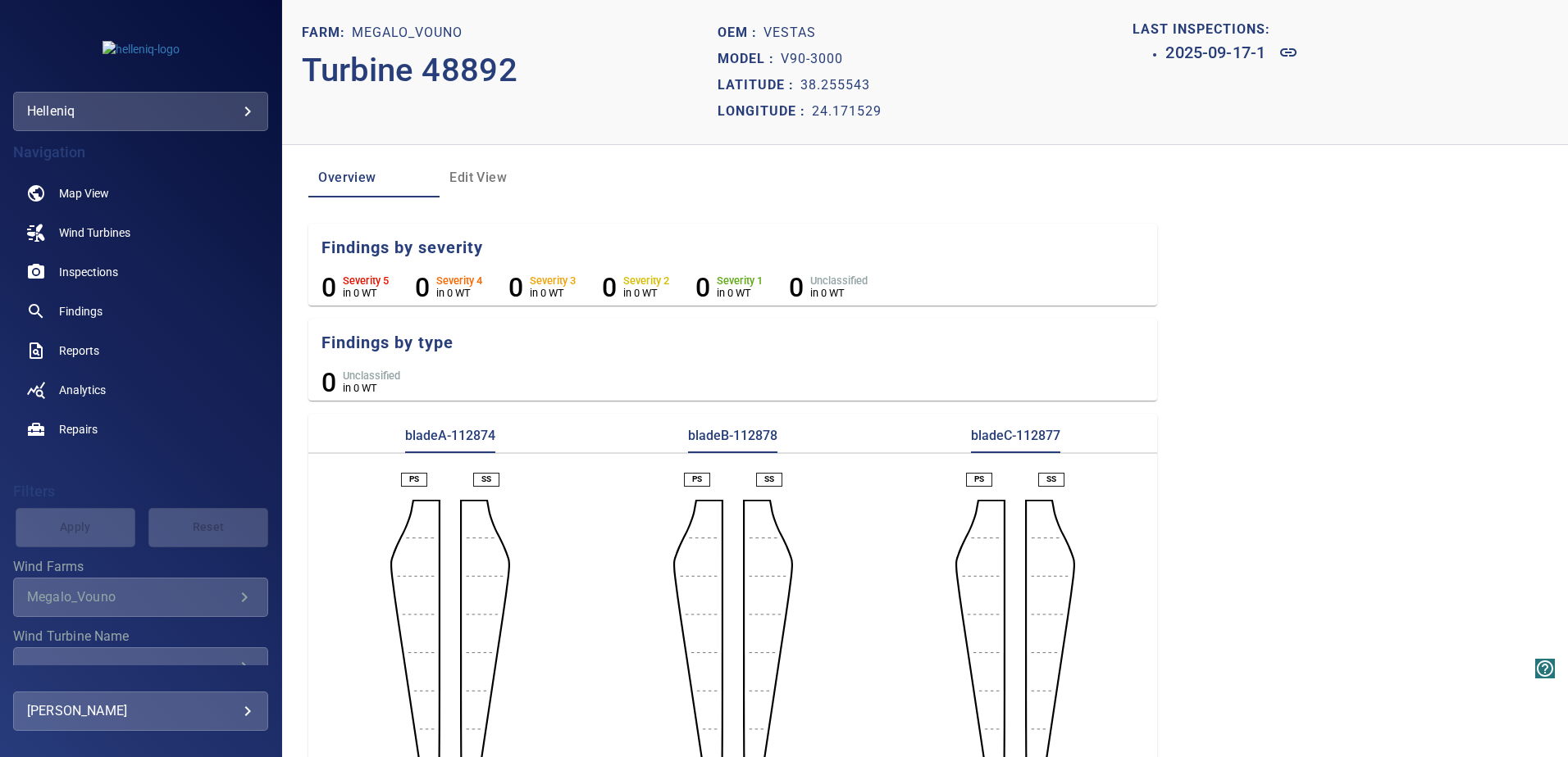
click at [472, 180] on span "Edit View" at bounding box center [506, 178] width 112 height 23
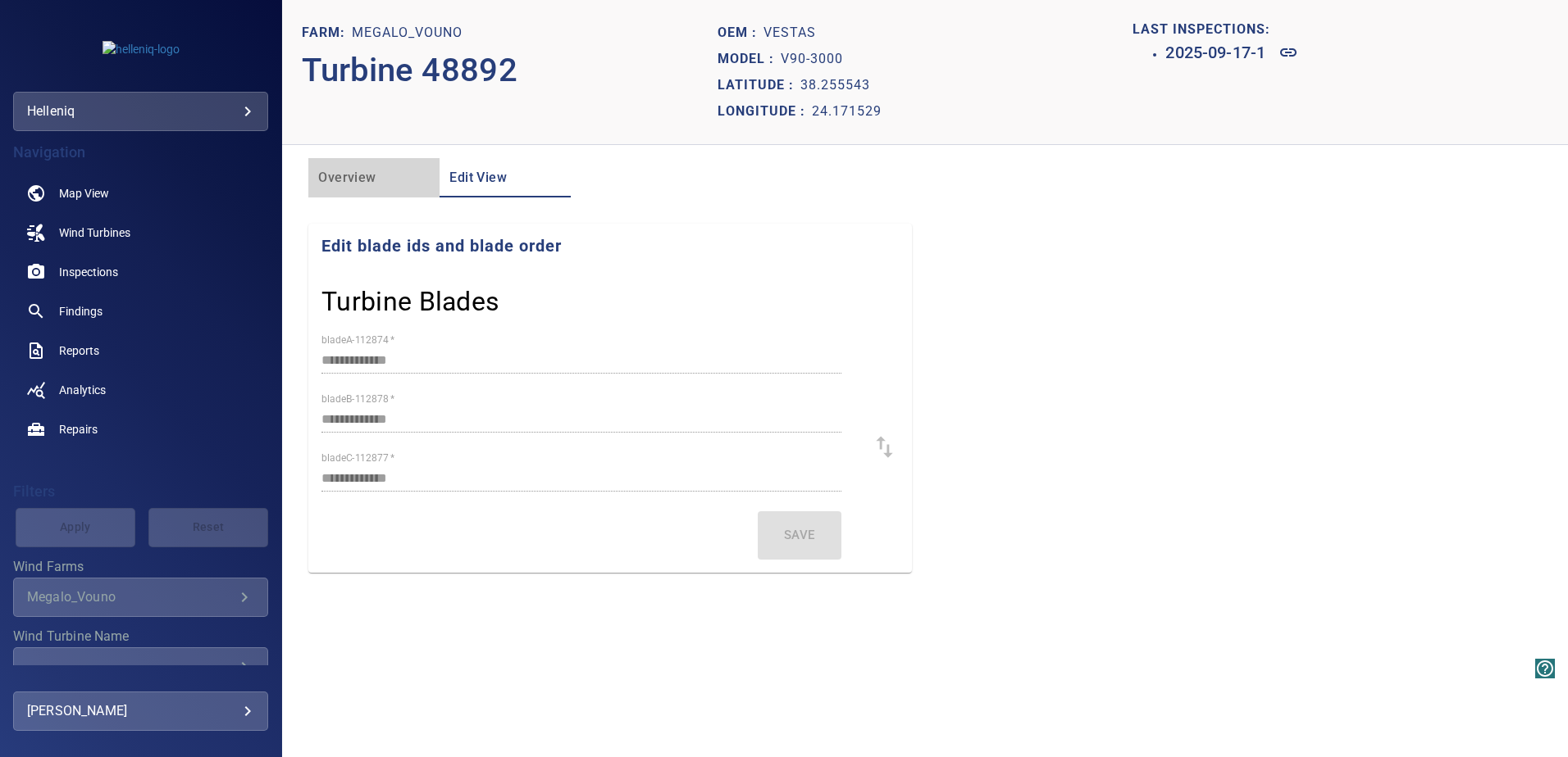
click at [338, 178] on span "Overview" at bounding box center [374, 178] width 112 height 23
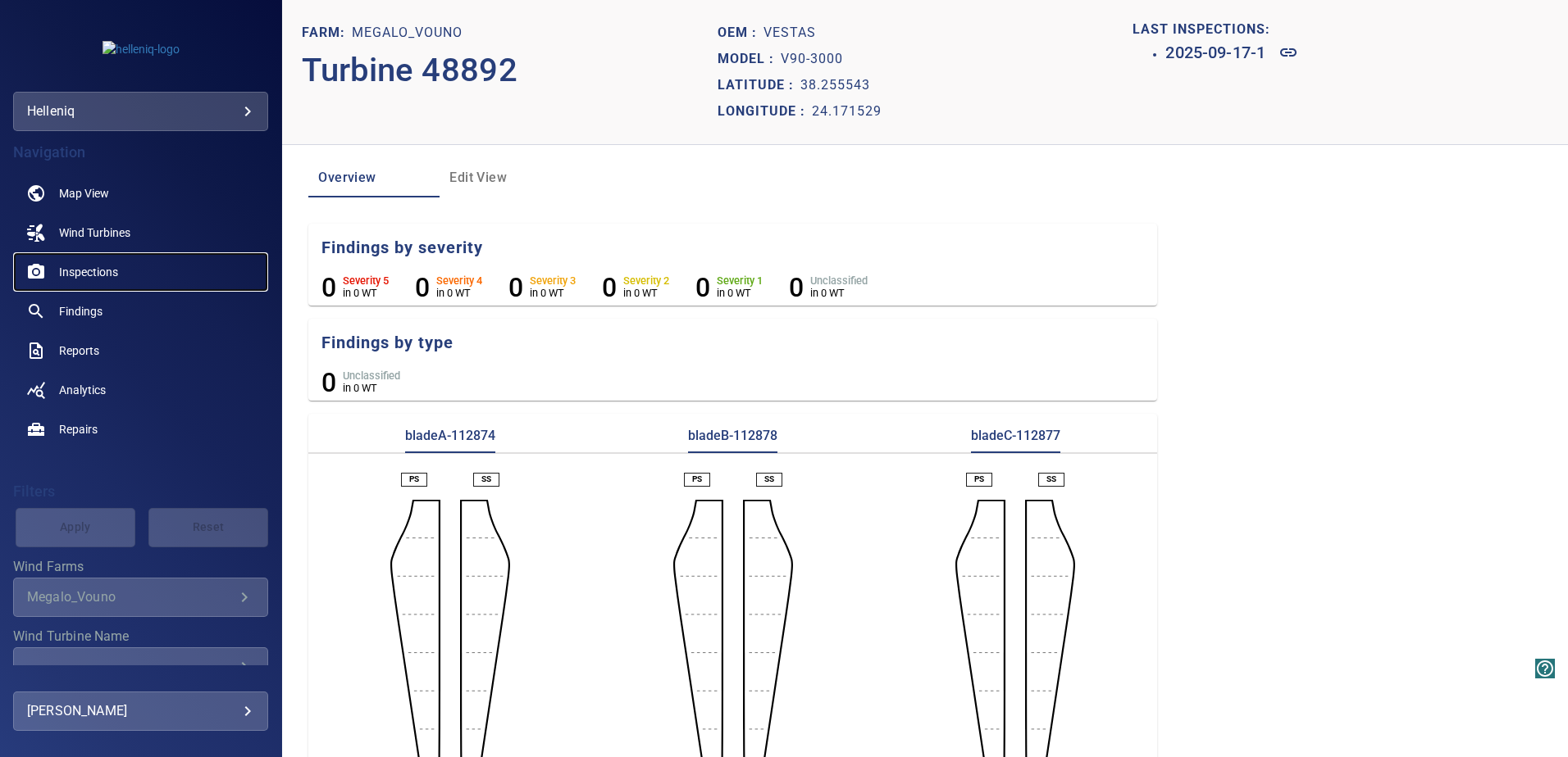
click at [90, 275] on span "Inspections" at bounding box center [88, 272] width 59 height 16
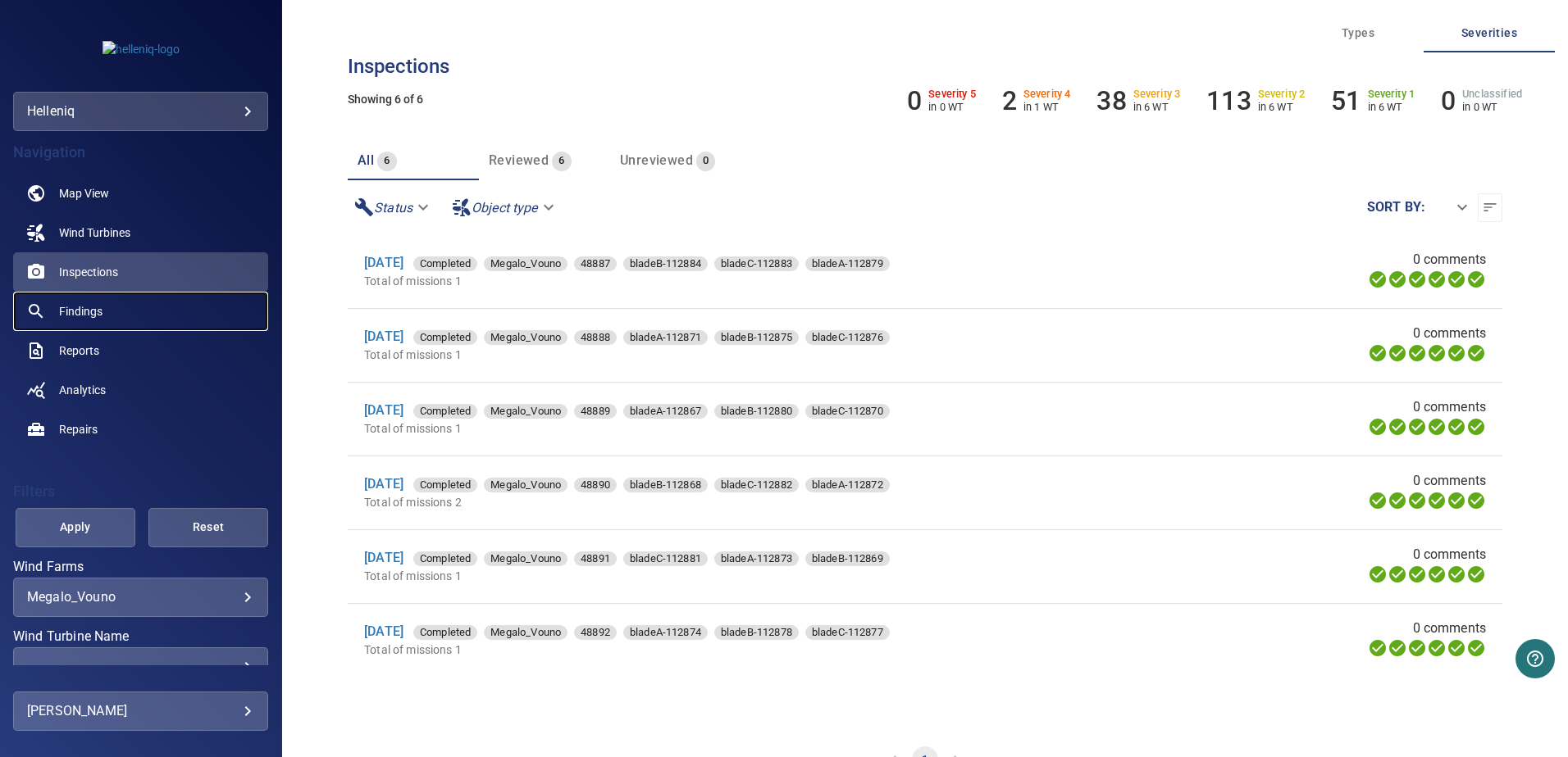
click at [85, 307] on span "Findings" at bounding box center [80, 311] width 43 height 16
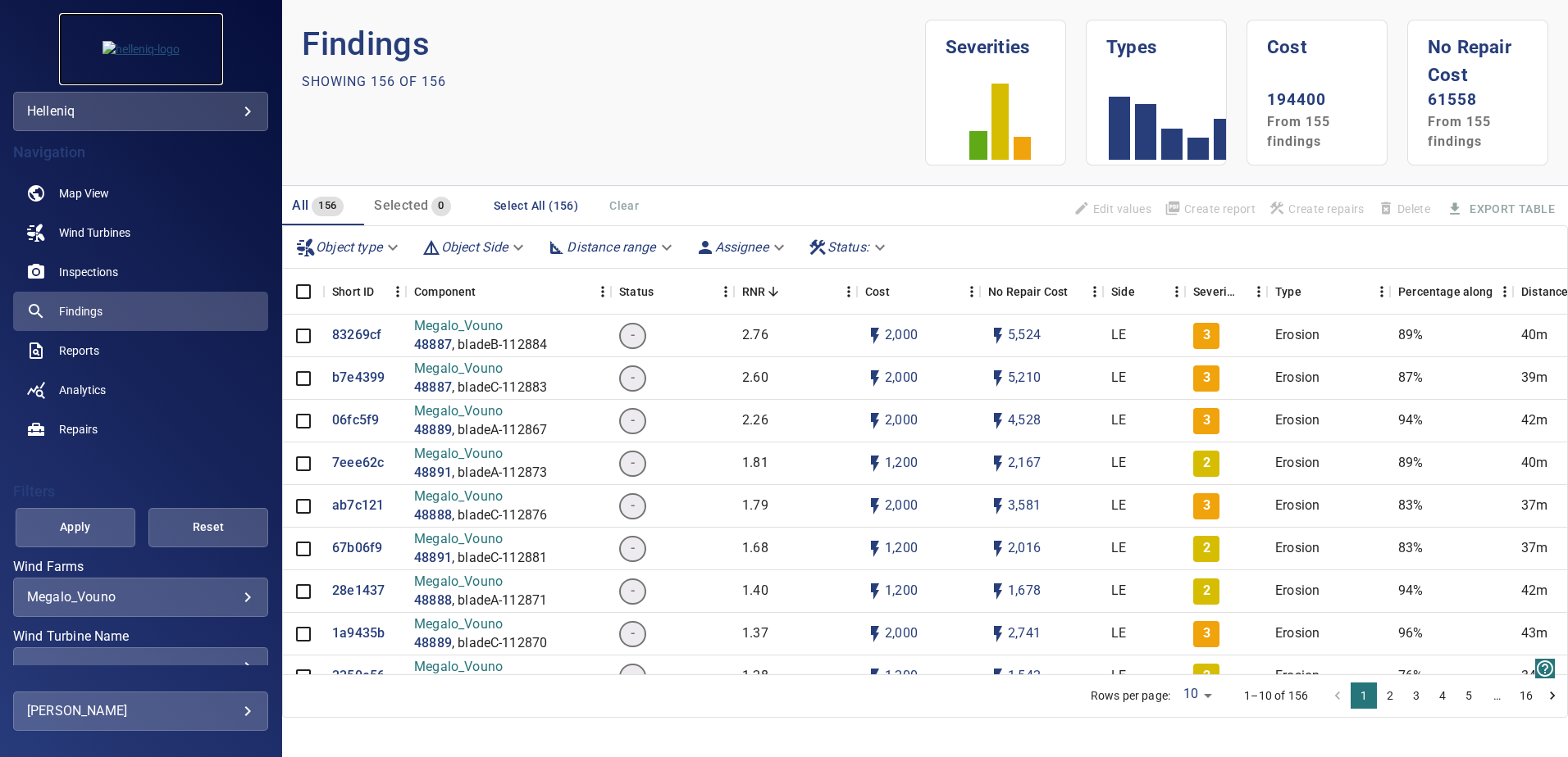
click at [152, 45] on img at bounding box center [141, 49] width 77 height 16
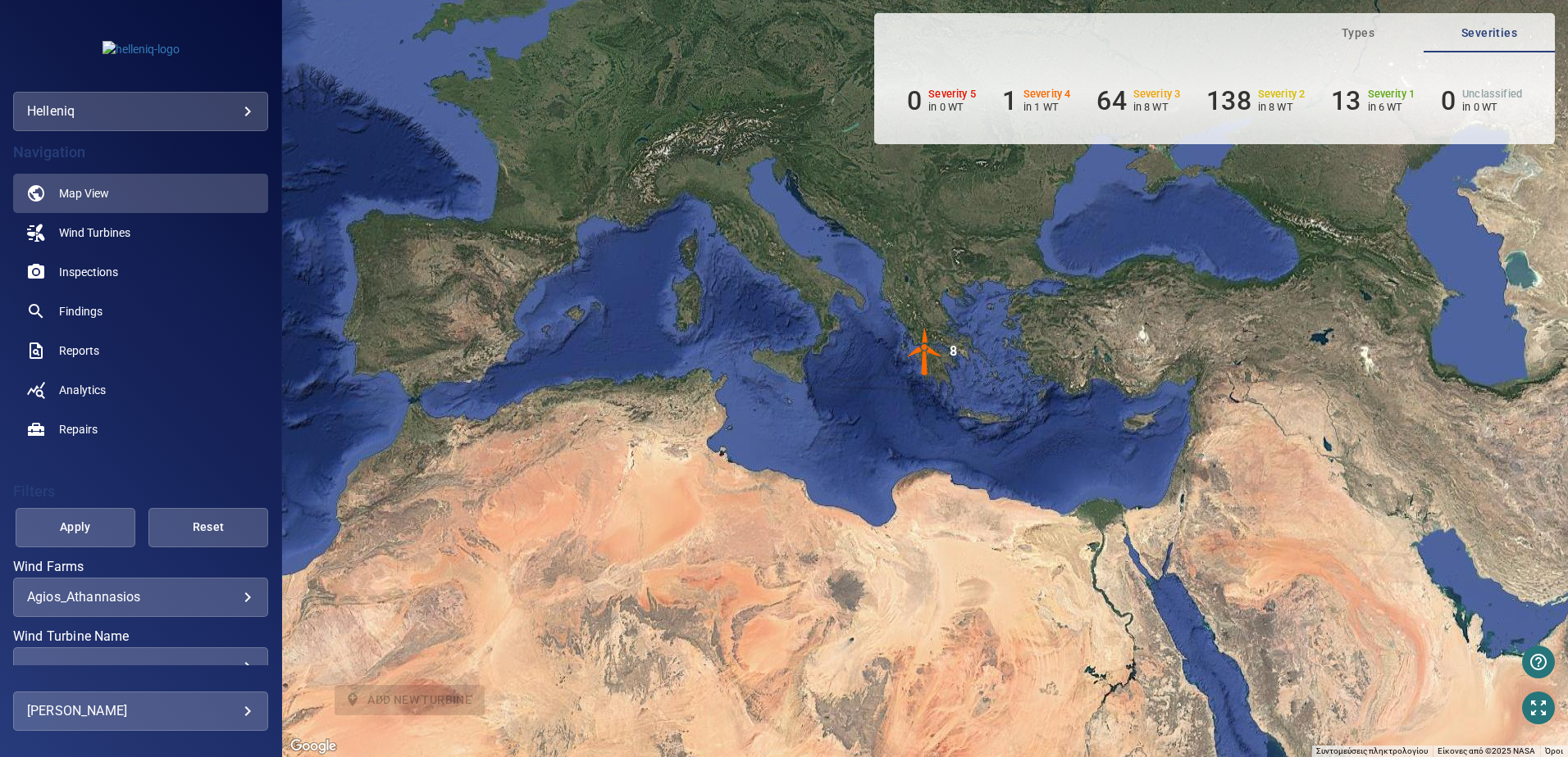
click at [935, 357] on img "8" at bounding box center [925, 351] width 49 height 49
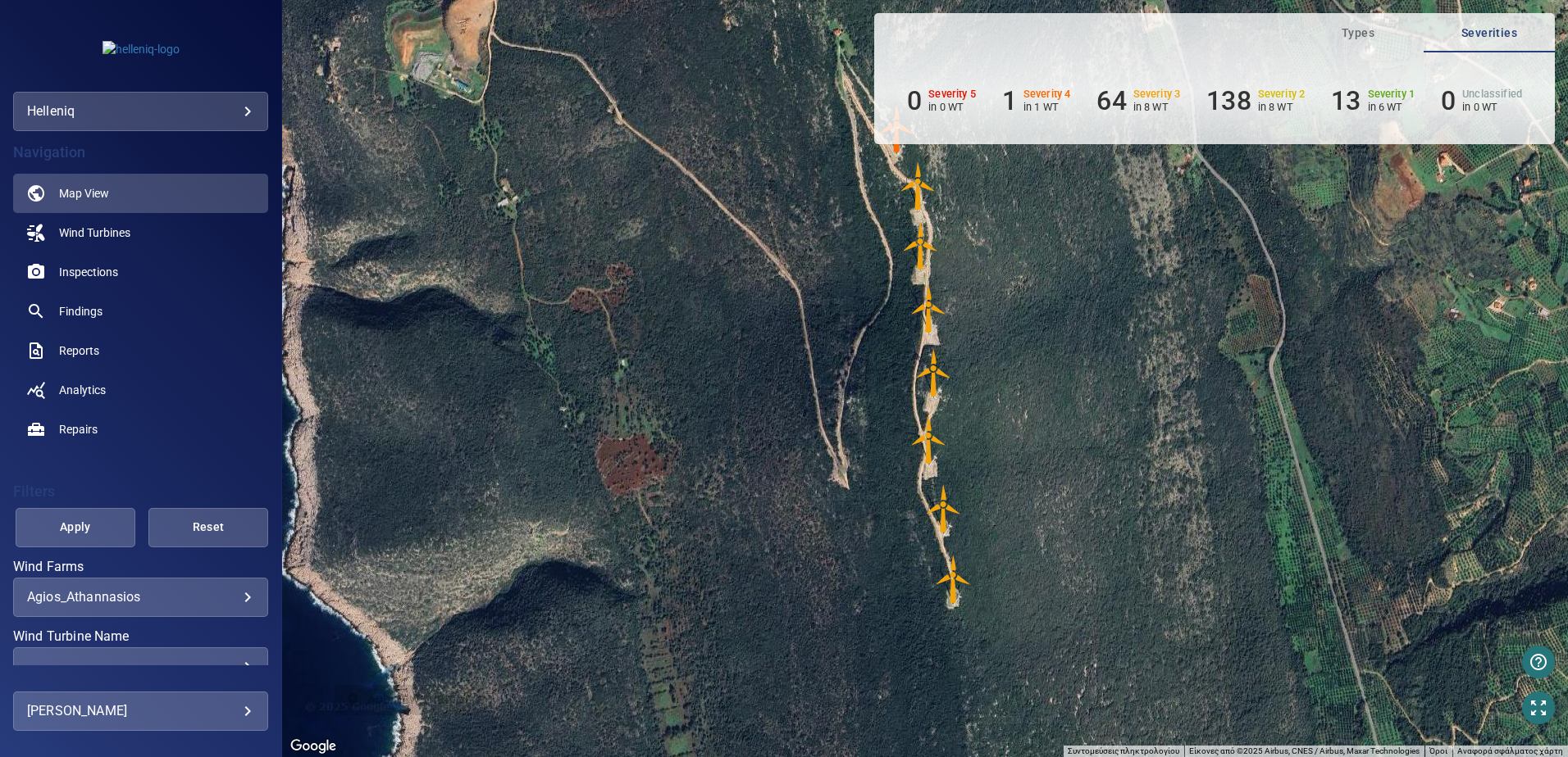
click at [158, 600] on body "**********" at bounding box center [784, 378] width 1568 height 757
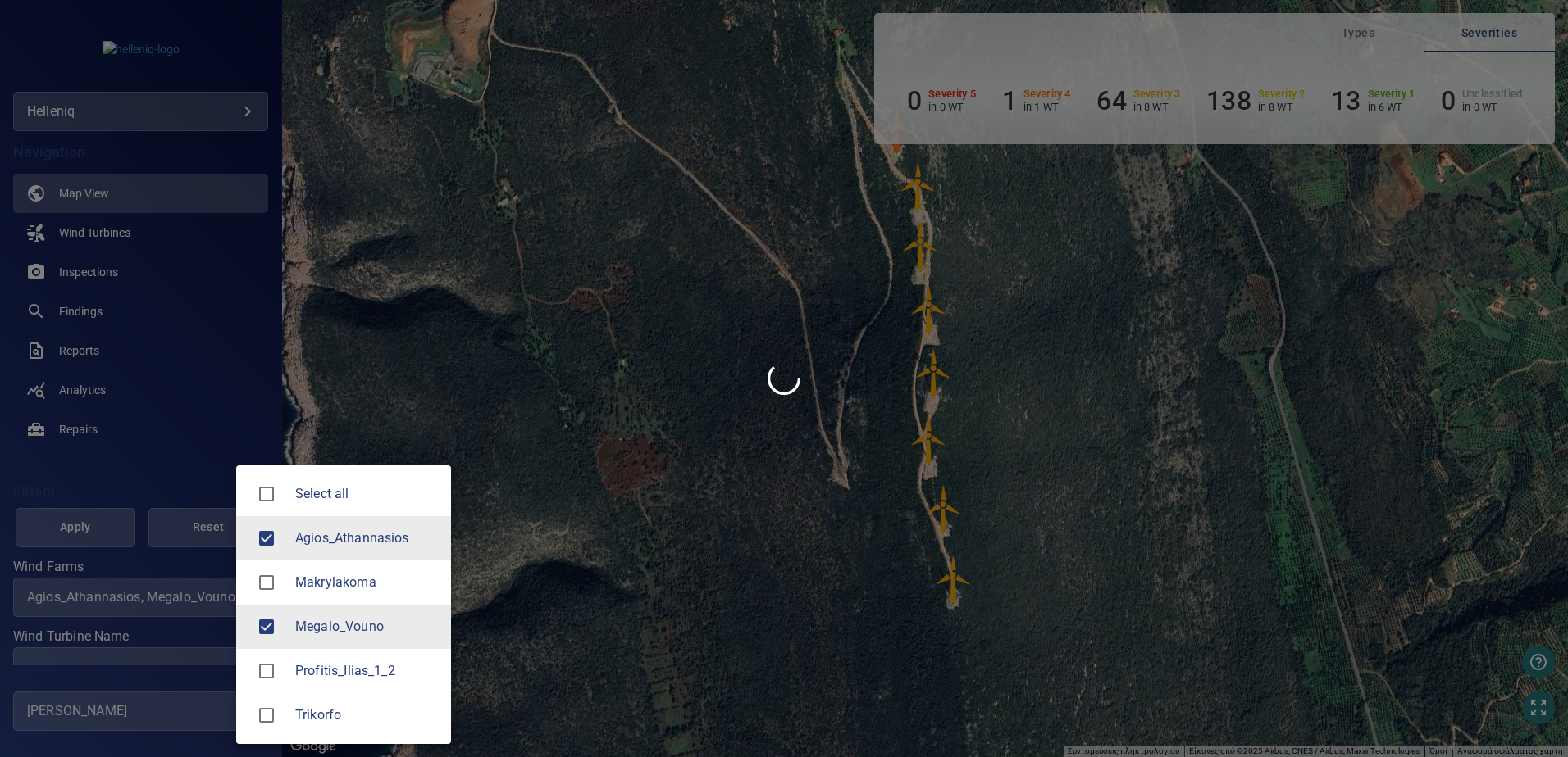
click at [268, 522] on span "Agios_Athannasios" at bounding box center [267, 538] width 35 height 35
type input "**********"
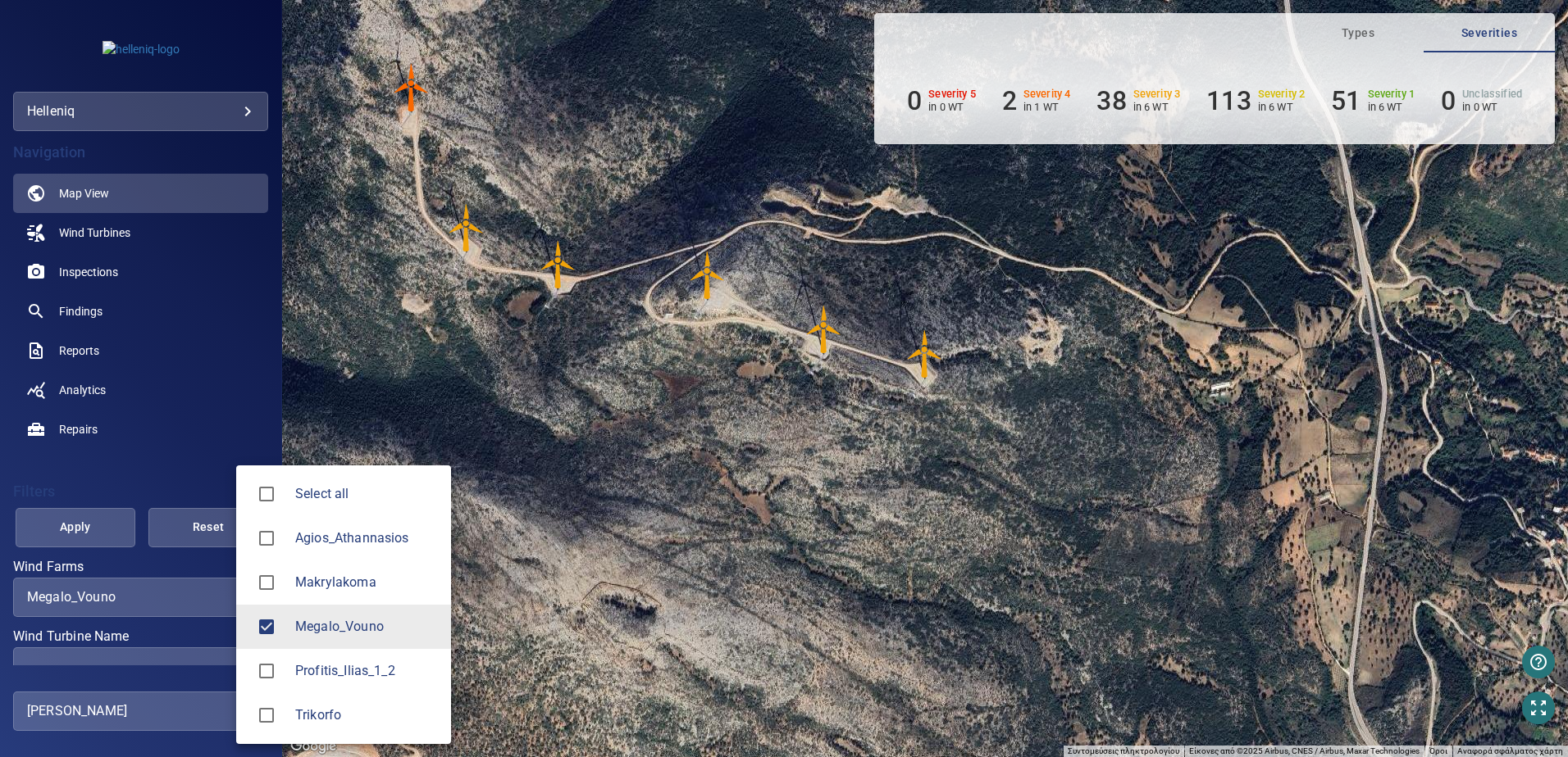
click at [200, 452] on div at bounding box center [784, 378] width 1568 height 757
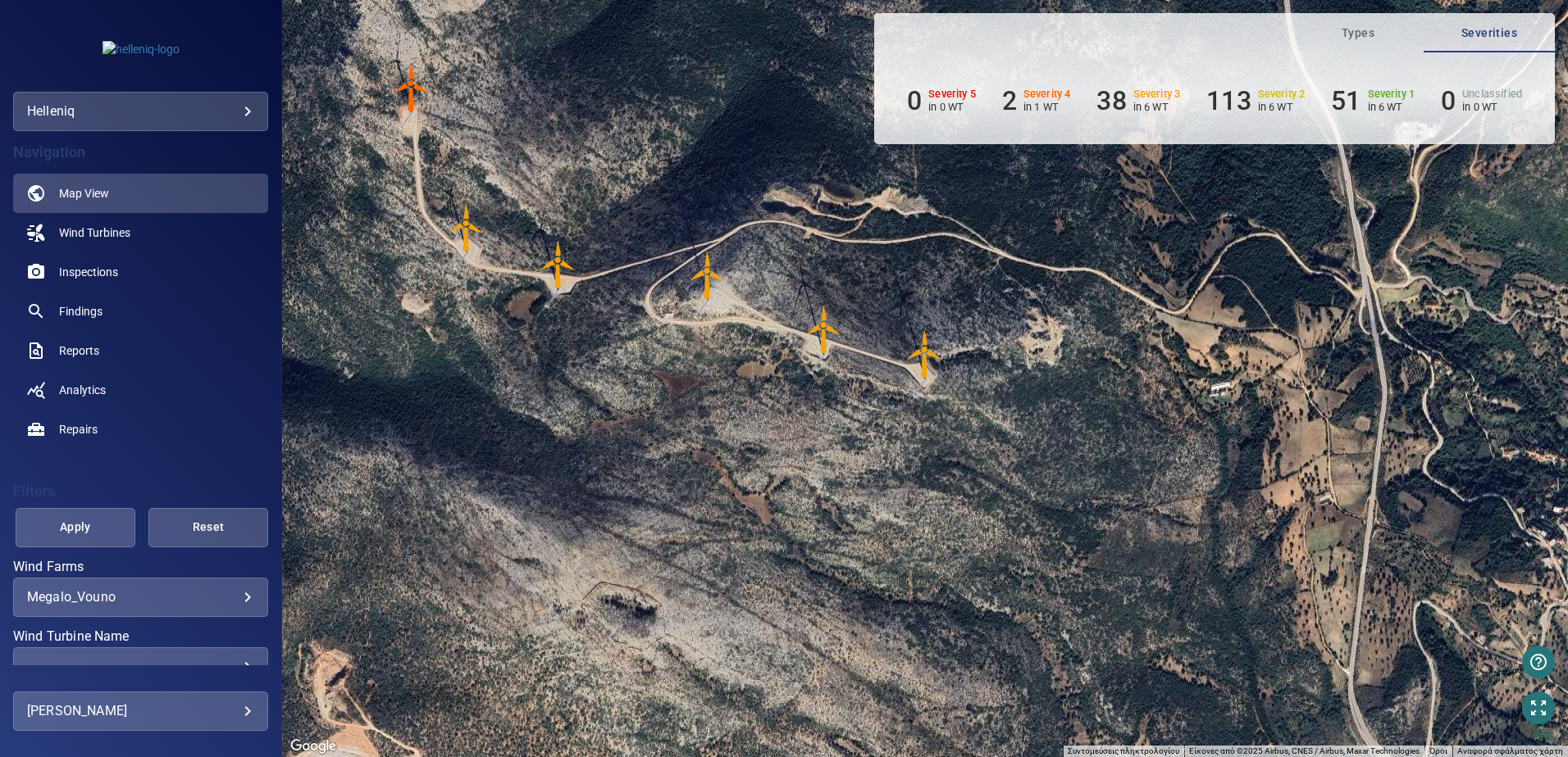
click at [401, 85] on img "48892" at bounding box center [412, 88] width 49 height 49
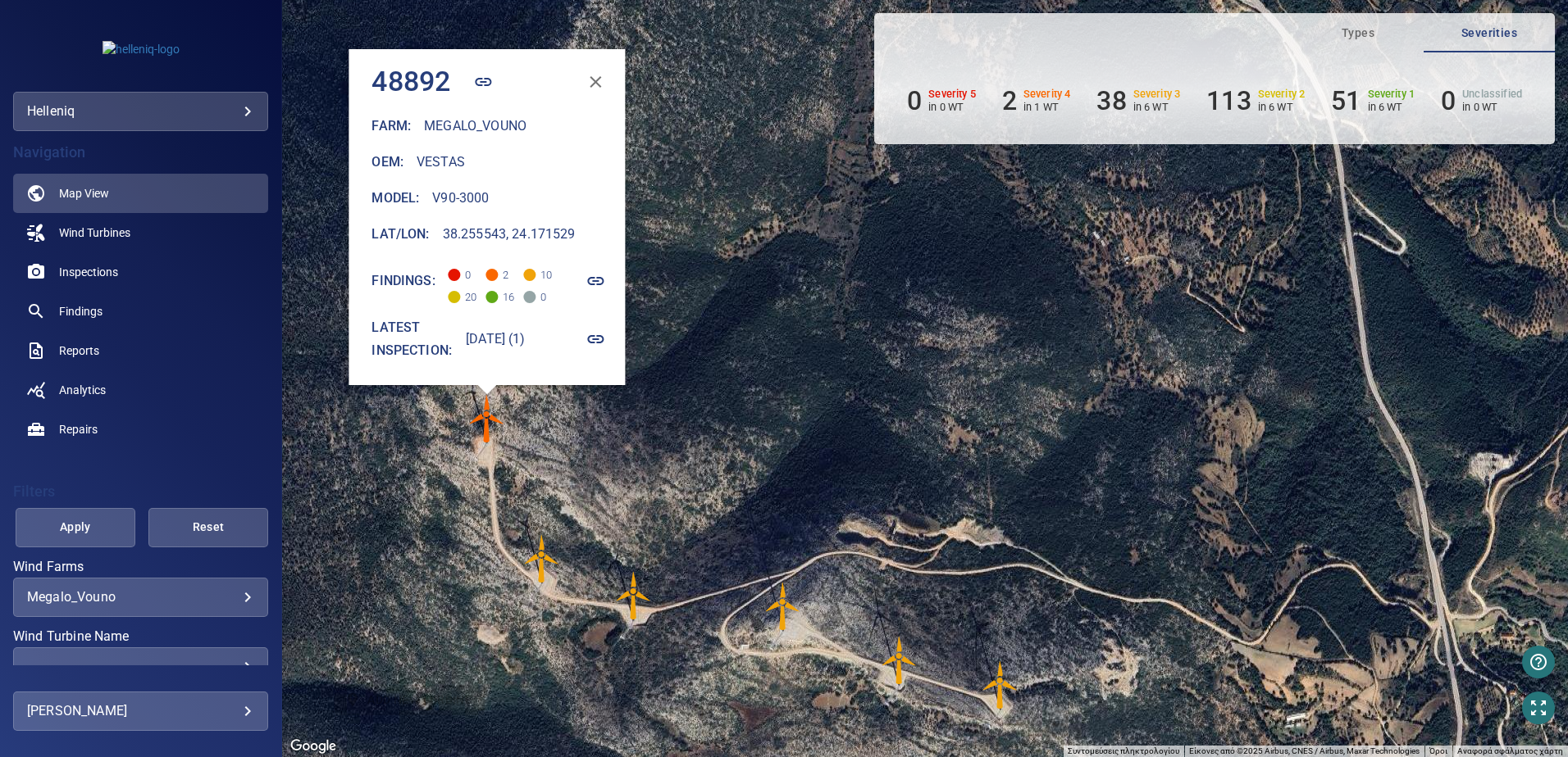
click at [489, 421] on img "48892" at bounding box center [487, 419] width 49 height 49
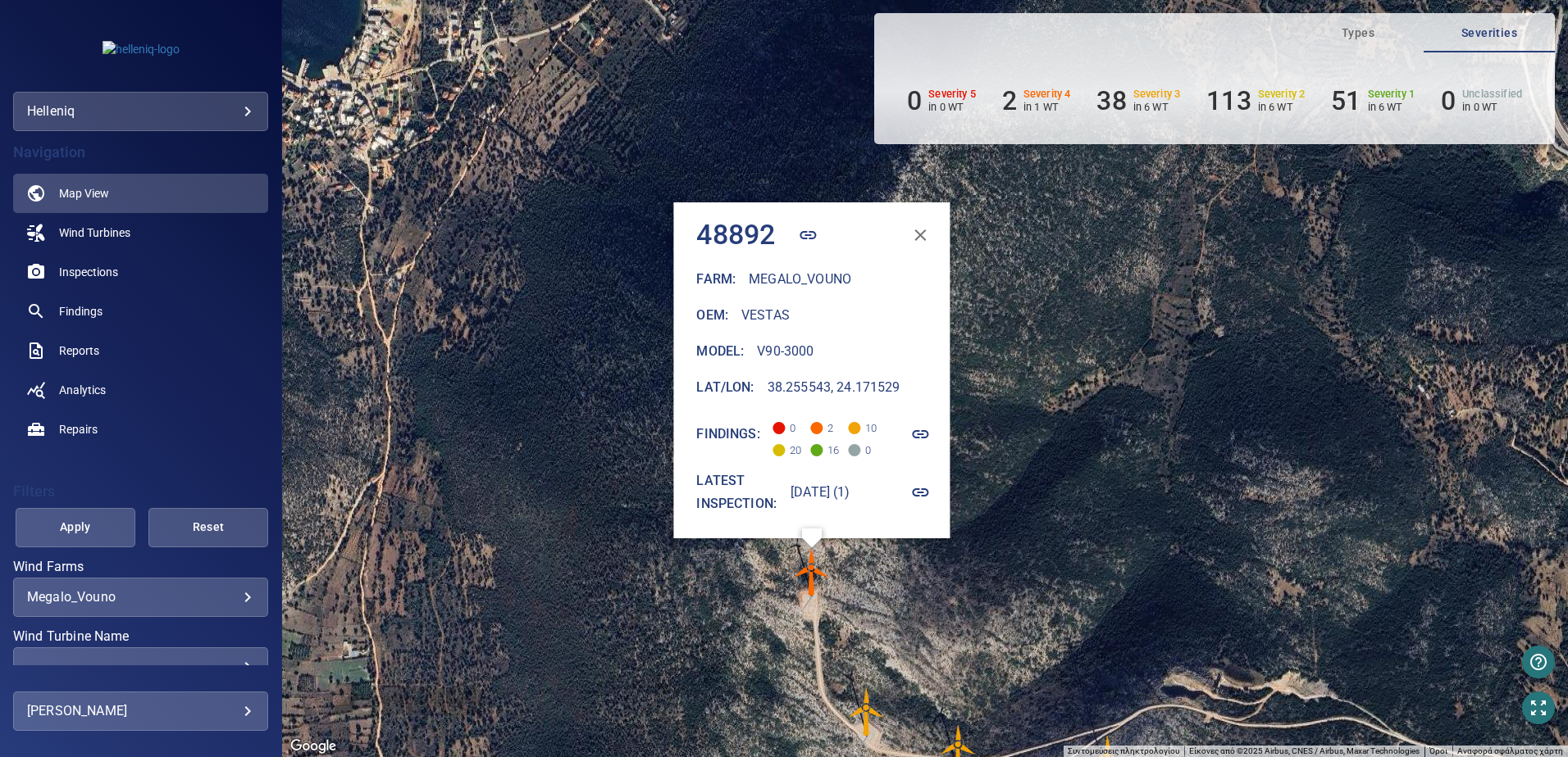
drag, startPoint x: 754, startPoint y: 459, endPoint x: 639, endPoint y: 514, distance: 127.5
click at [639, 514] on div "Για να ενεργοποιήσετε τη μεταφορά με το πληκτρολόγιο, πατήστε Alt + Enter. Όταν…" at bounding box center [925, 378] width 1286 height 757
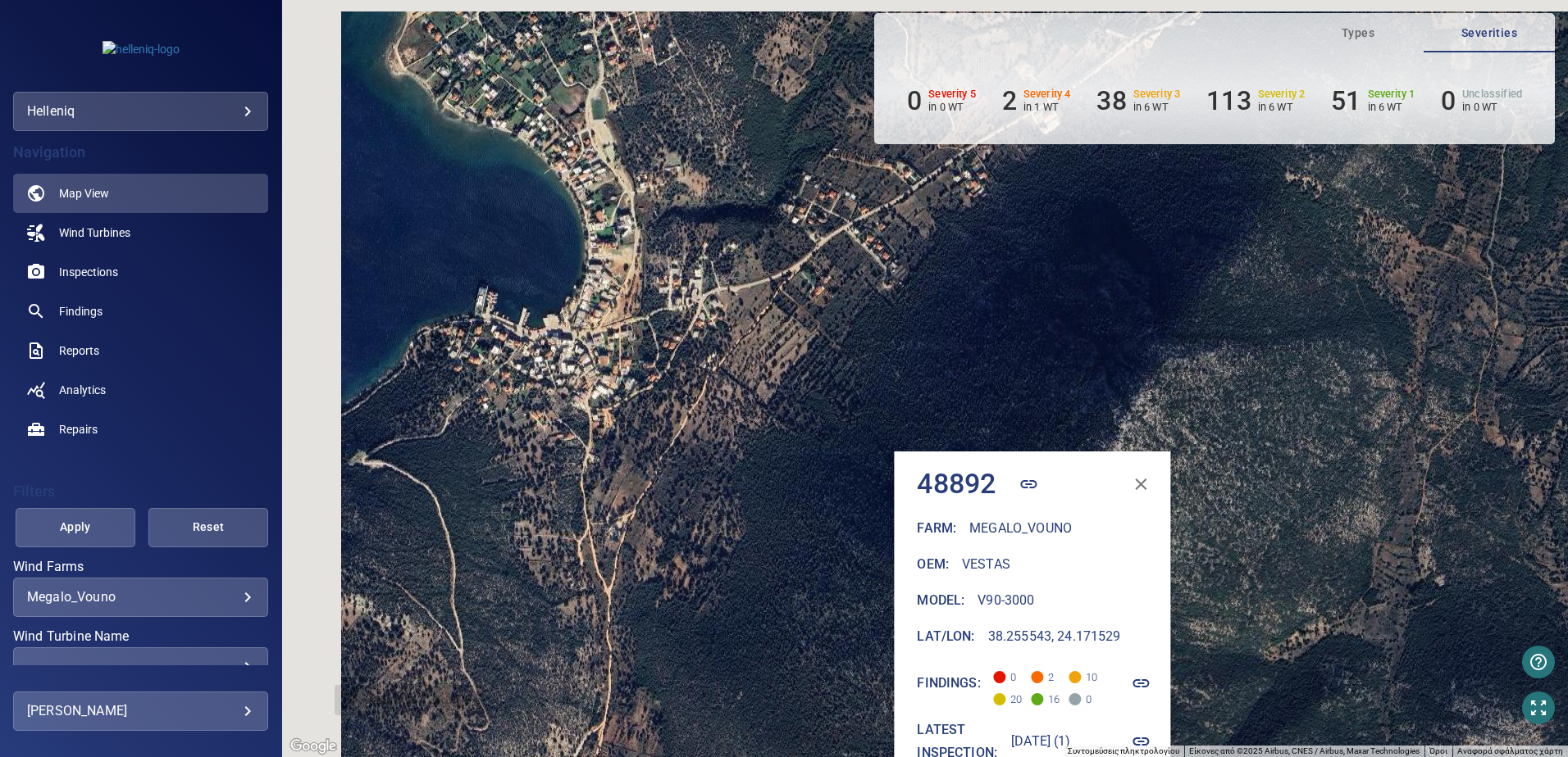
drag, startPoint x: 480, startPoint y: 323, endPoint x: 701, endPoint y: 574, distance: 334.4
click at [701, 574] on div "Για να ενεργοποιήσετε τη μεταφορά με το πληκτρολόγιο, πατήστε Alt + Enter. Όταν…" at bounding box center [925, 378] width 1286 height 757
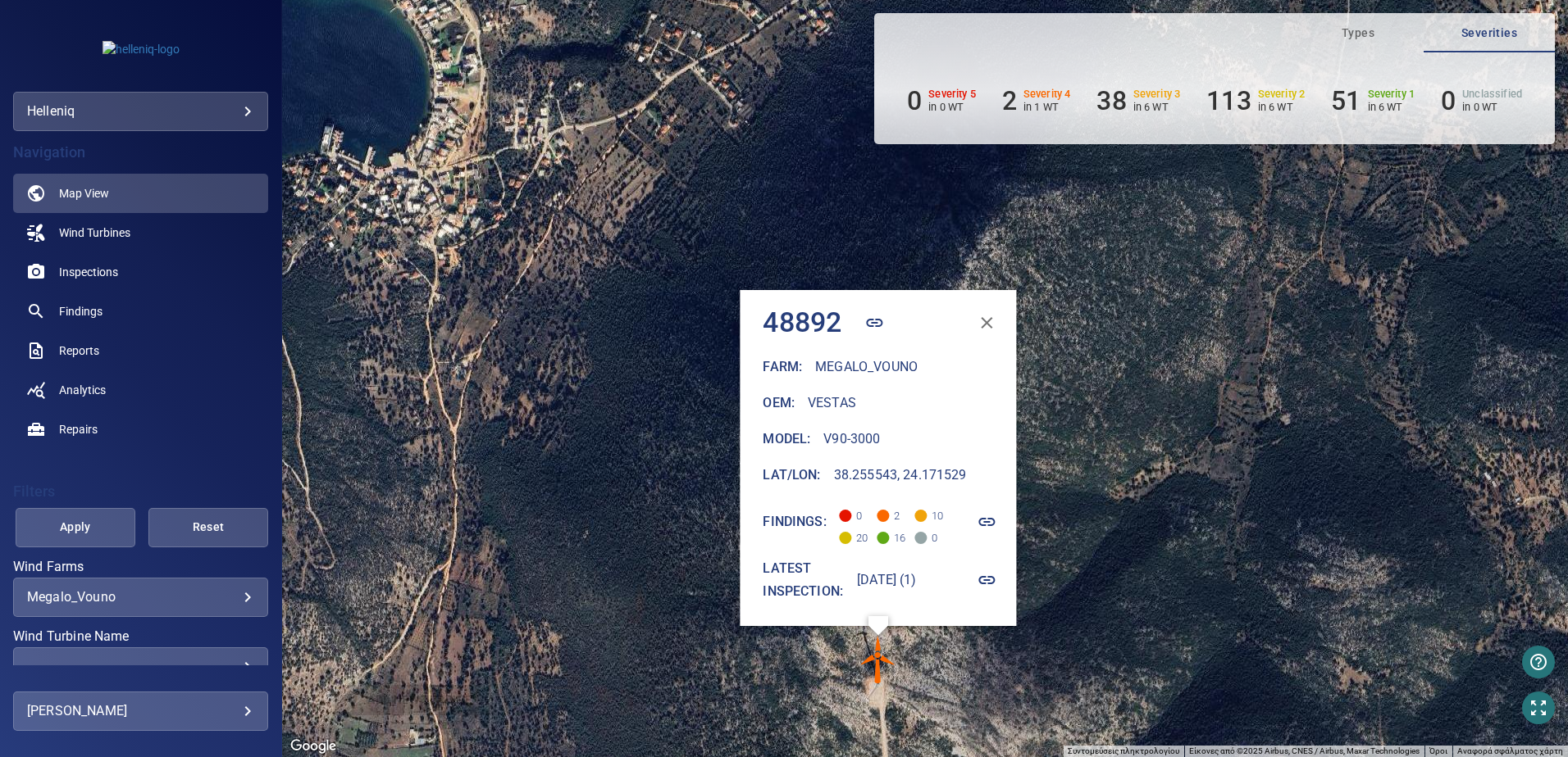
drag, startPoint x: 701, startPoint y: 574, endPoint x: 545, endPoint y: 404, distance: 230.7
click at [545, 404] on div "Για να ενεργοποιήσετε τη μεταφορά με το πληκτρολόγιο, πατήστε Alt + Enter. Όταν…" at bounding box center [925, 378] width 1286 height 757
click at [993, 321] on icon "button" at bounding box center [987, 323] width 12 height 12
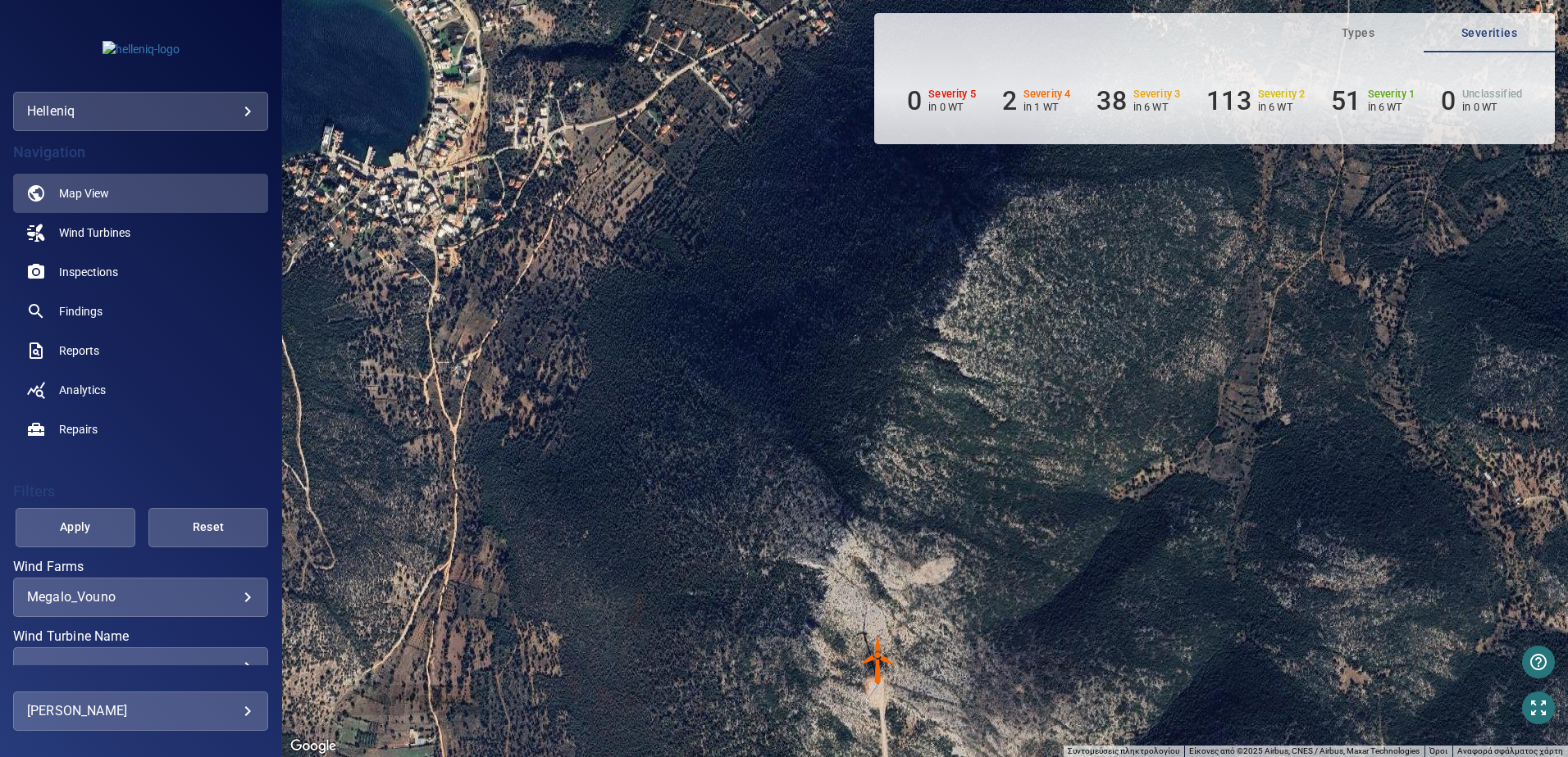
click at [872, 652] on img "48892" at bounding box center [878, 660] width 49 height 49
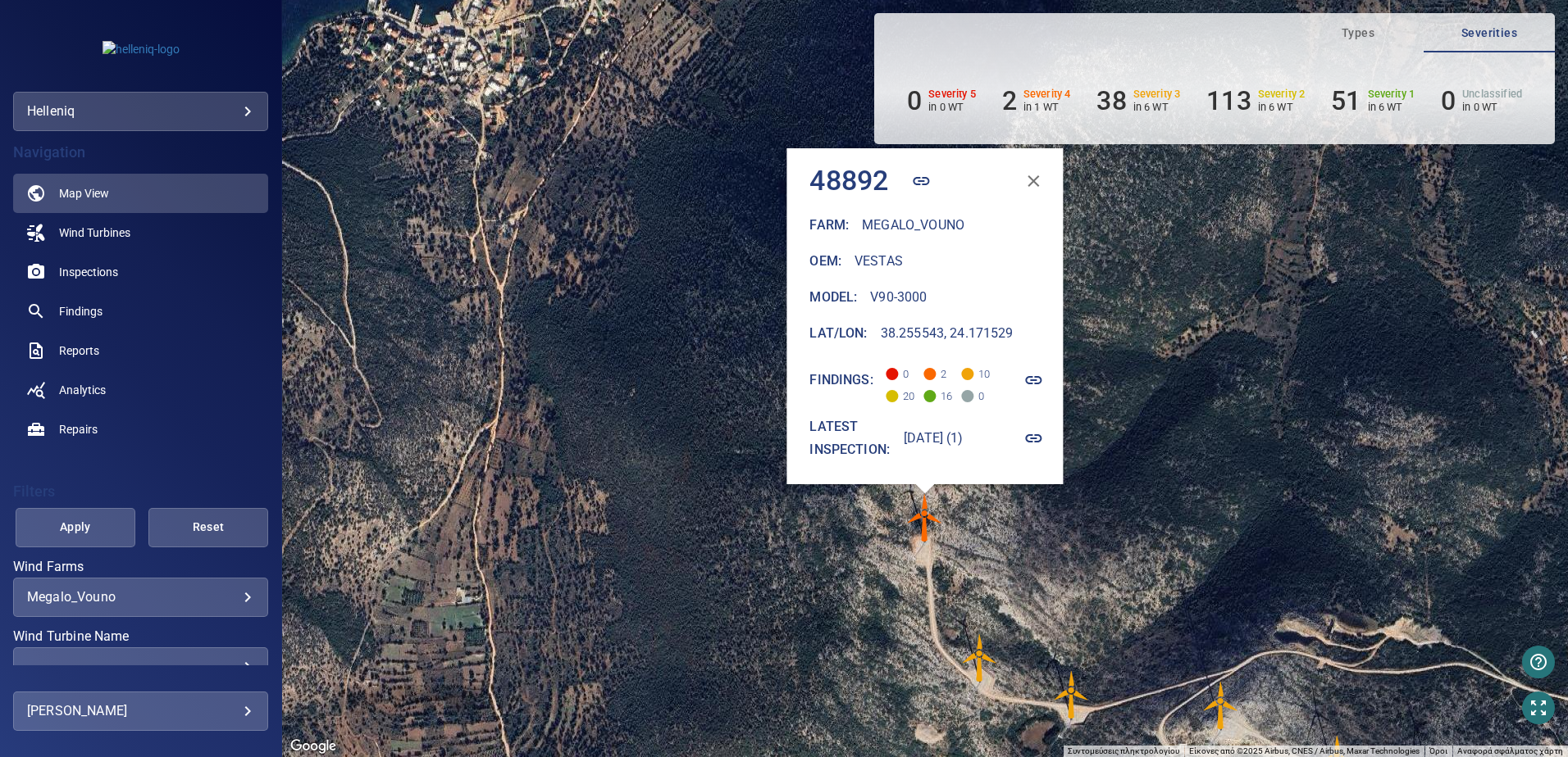
click at [865, 544] on div "Για να ενεργοποιήσετε τη μεταφορά με το πληκτρολόγιο, πατήστε Alt + Enter. Όταν…" at bounding box center [925, 378] width 1286 height 757
click at [1044, 379] on icon "button" at bounding box center [1033, 380] width 19 height 19
